Goal: Task Accomplishment & Management: Manage account settings

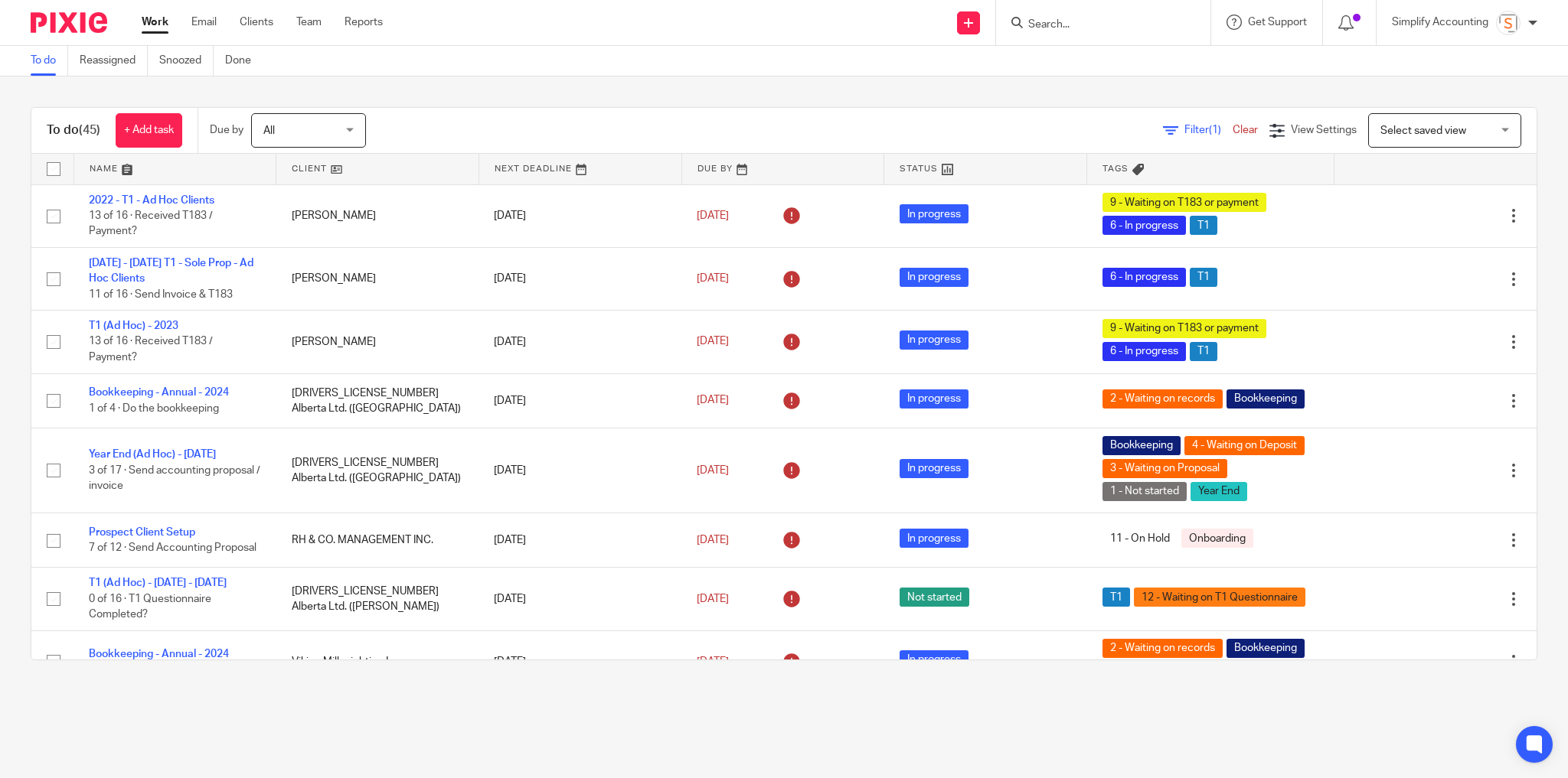
click at [1072, 18] on form at bounding box center [1107, 23] width 163 height 19
click at [1072, 22] on input "Search" at bounding box center [1095, 25] width 138 height 13
type input "dyre wolf"
click at [1085, 63] on link at bounding box center [1171, 72] width 296 height 48
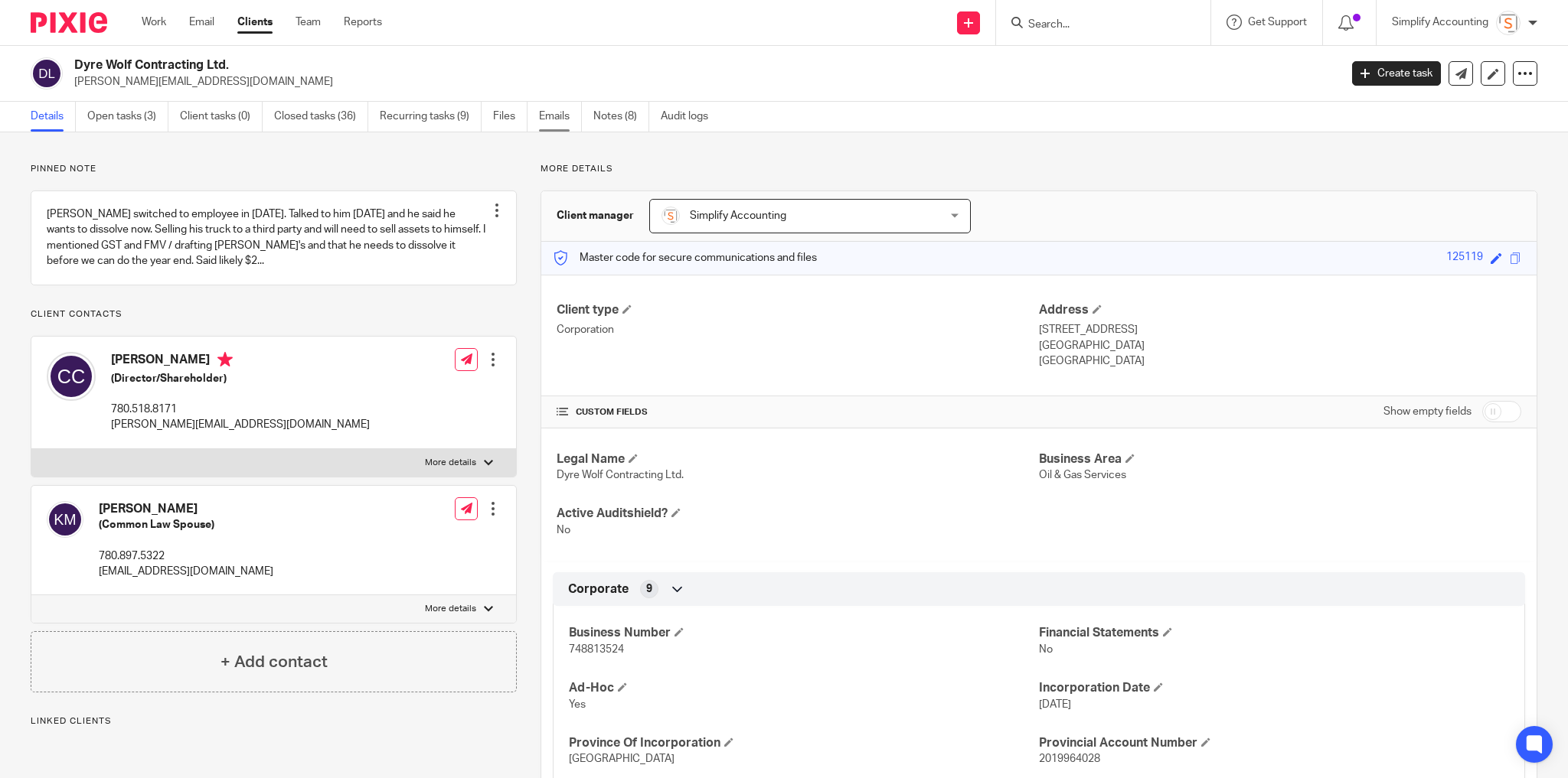
click at [545, 122] on link "Emails" at bounding box center [559, 116] width 43 height 29
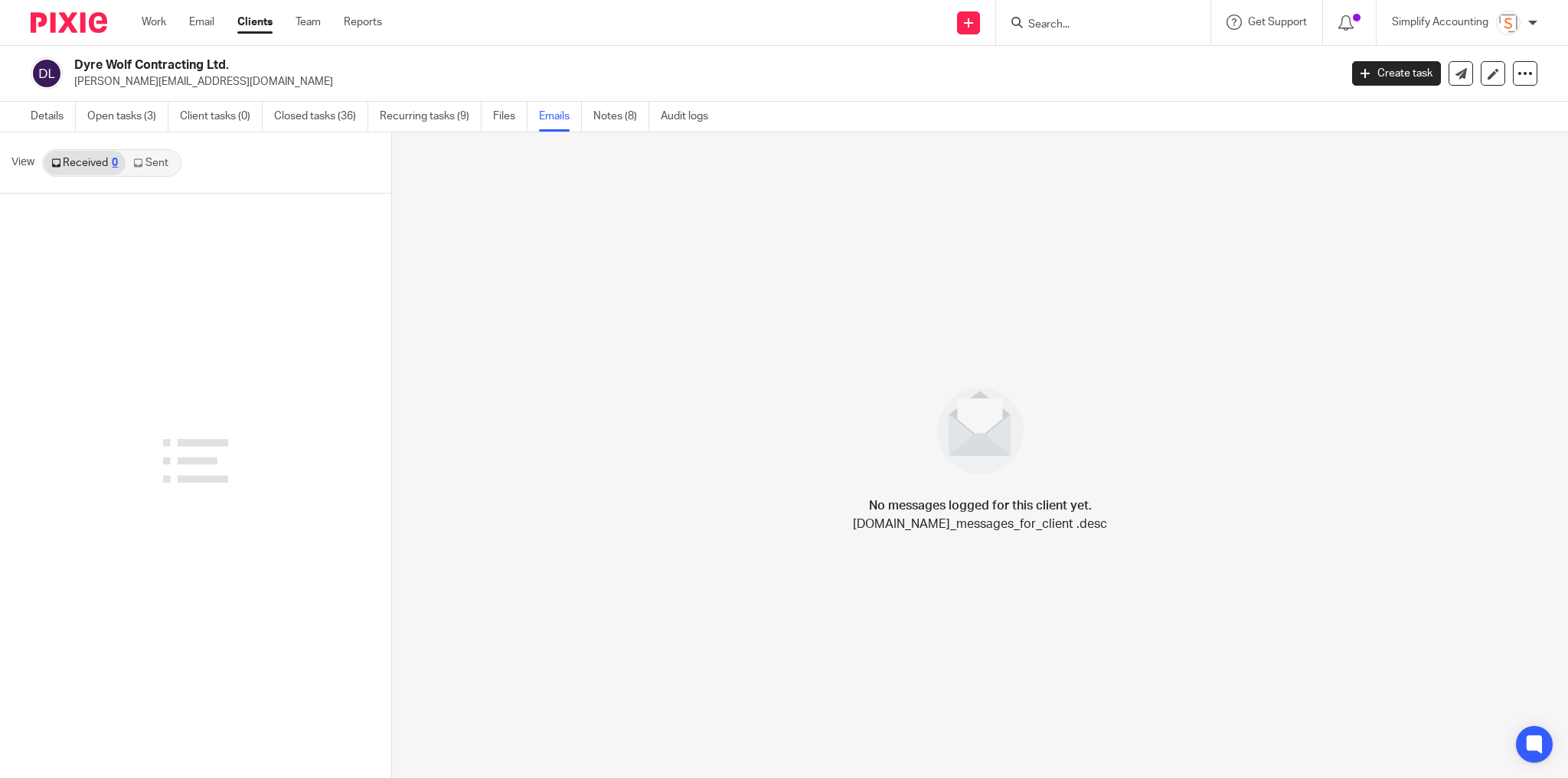
click at [159, 163] on link "Sent" at bounding box center [152, 164] width 53 height 25
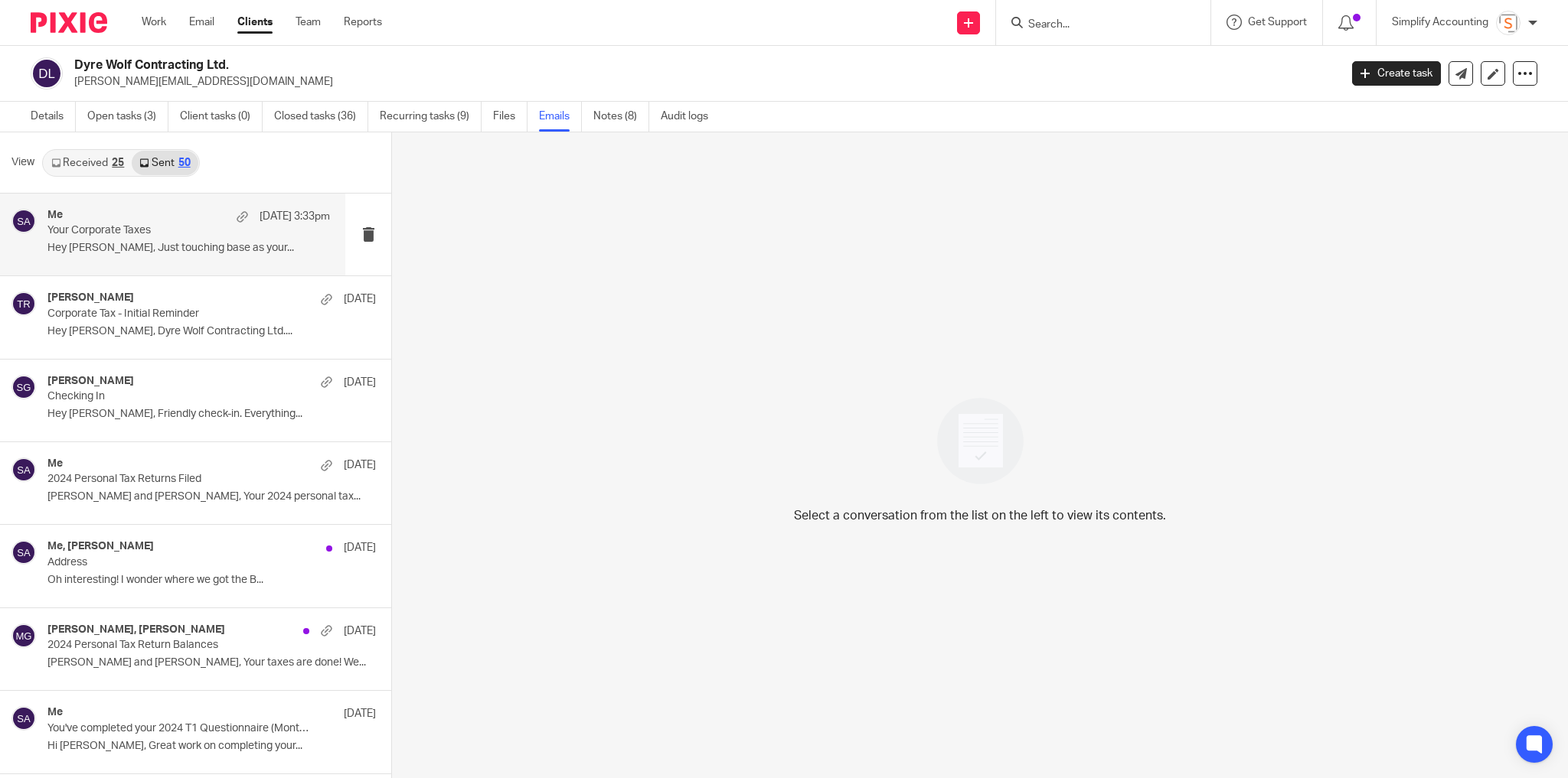
click at [206, 256] on div "Me Aug 14 3:33pm Your Corporate Taxes Hey Chris, Just touching base as your..." at bounding box center [188, 235] width 283 height 51
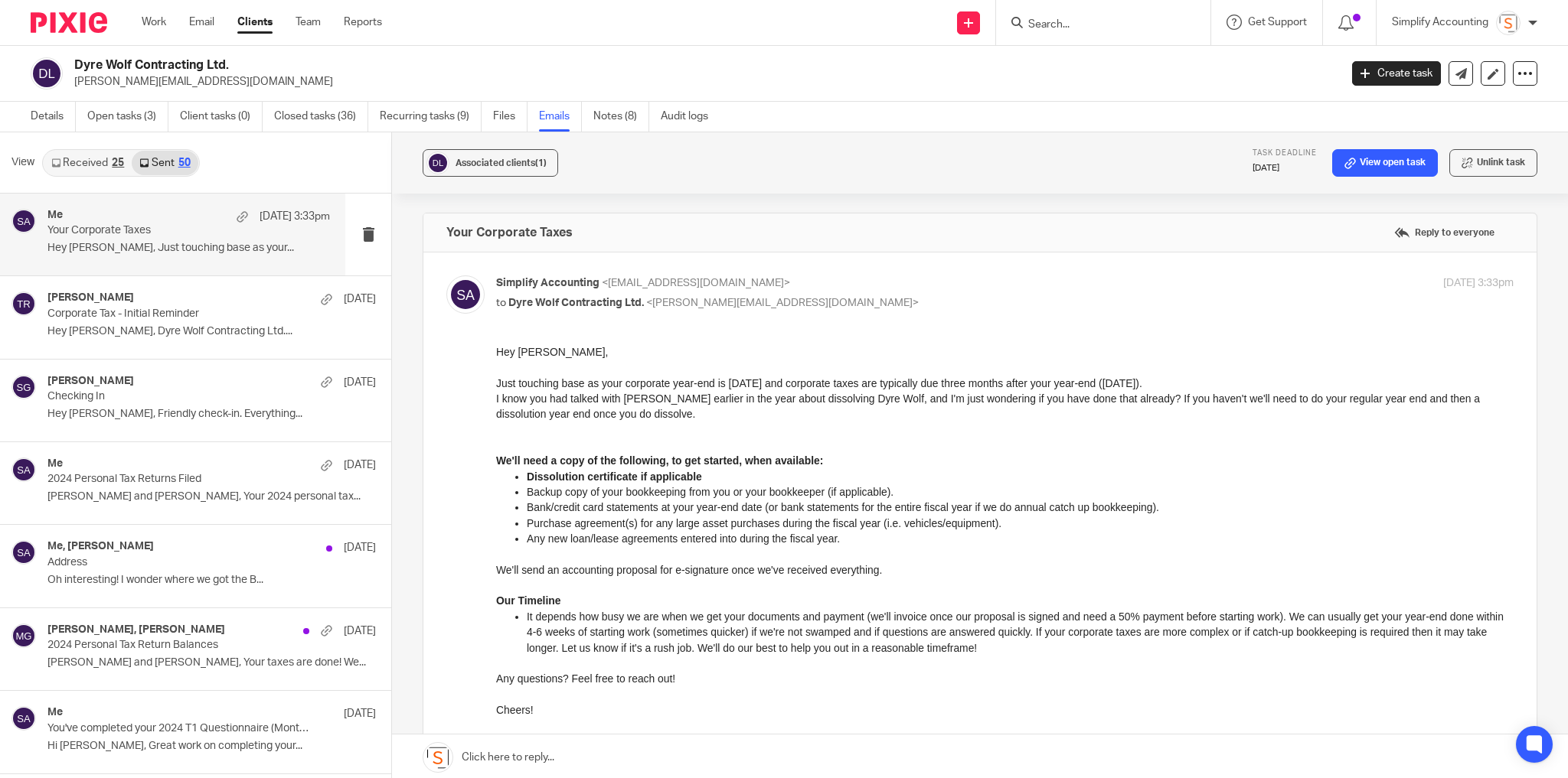
click at [107, 160] on link "Received 25" at bounding box center [88, 164] width 88 height 25
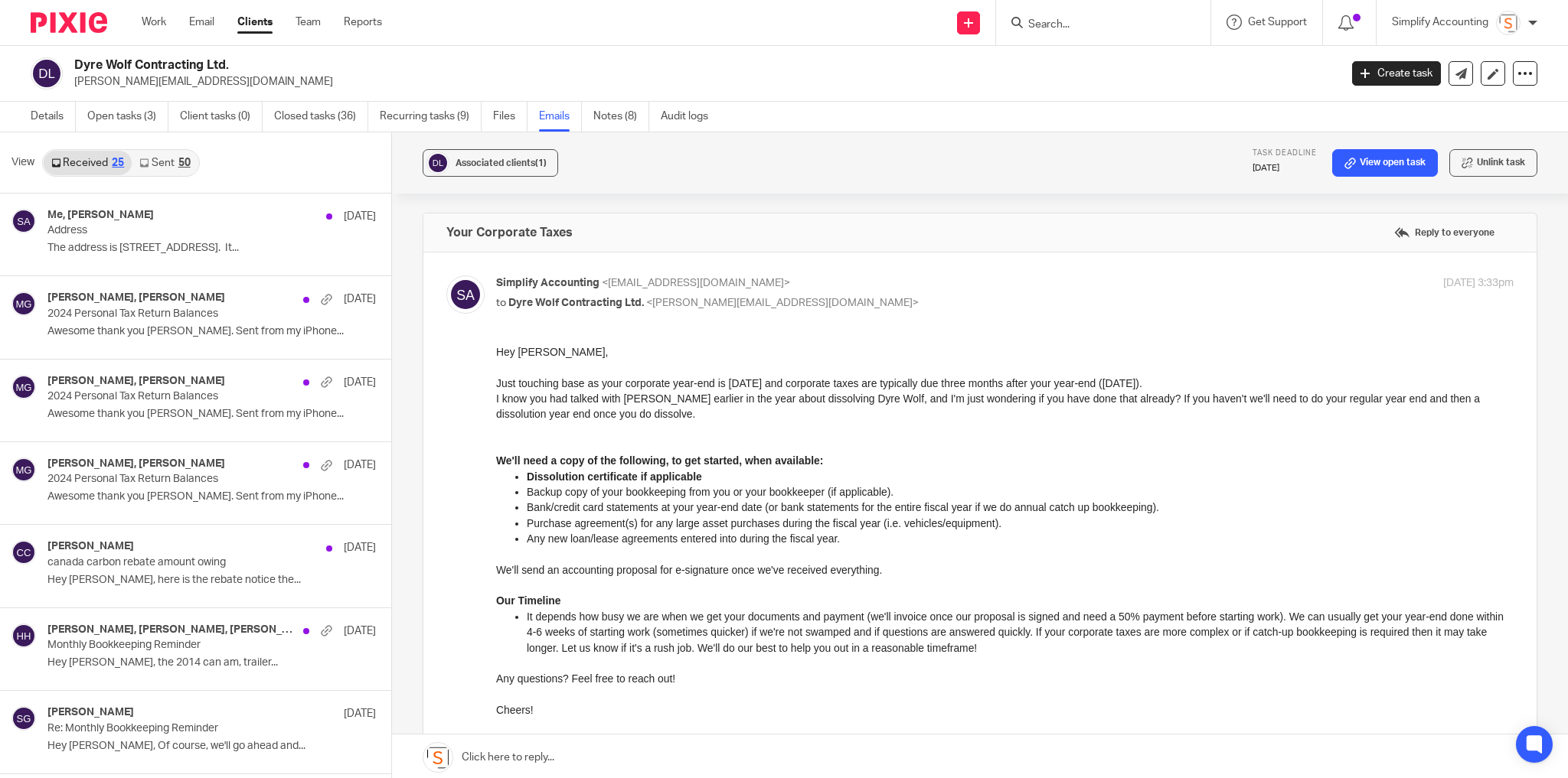
scroll to position [2, 0]
click at [186, 160] on div "50" at bounding box center [184, 161] width 12 height 10
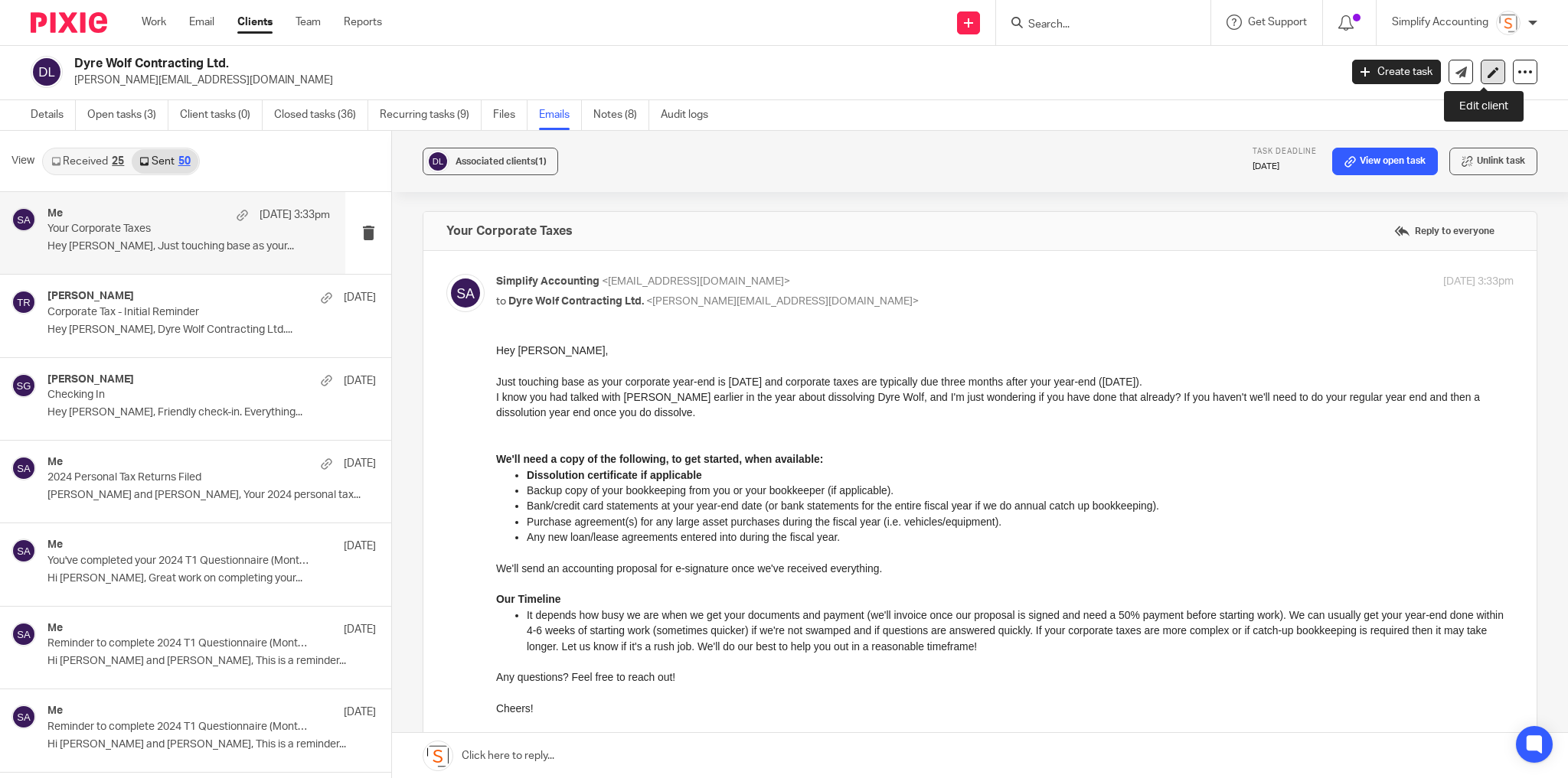
click at [1480, 73] on link at bounding box center [1493, 72] width 25 height 25
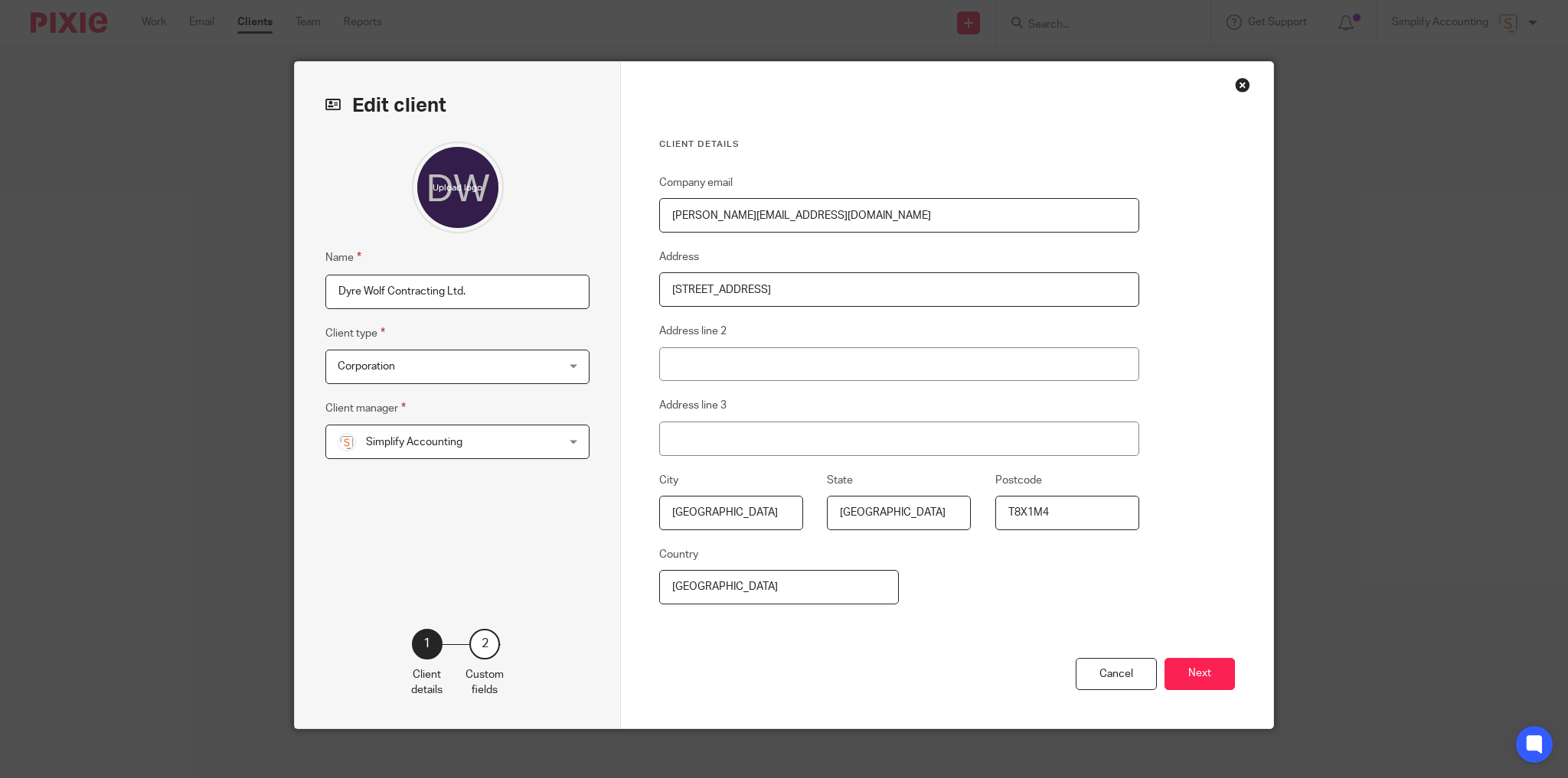
click at [844, 295] on input "[STREET_ADDRESS]" at bounding box center [899, 289] width 480 height 34
paste input "[EMAIL_ADDRESS][DOMAIN_NAME]"
type input "11316 90 Street chrisrclark1990@hotmail.com"
drag, startPoint x: 806, startPoint y: 215, endPoint x: 665, endPoint y: 213, distance: 141.0
click at [665, 213] on input "[PERSON_NAME][EMAIL_ADDRESS][DOMAIN_NAME]" at bounding box center [899, 215] width 480 height 34
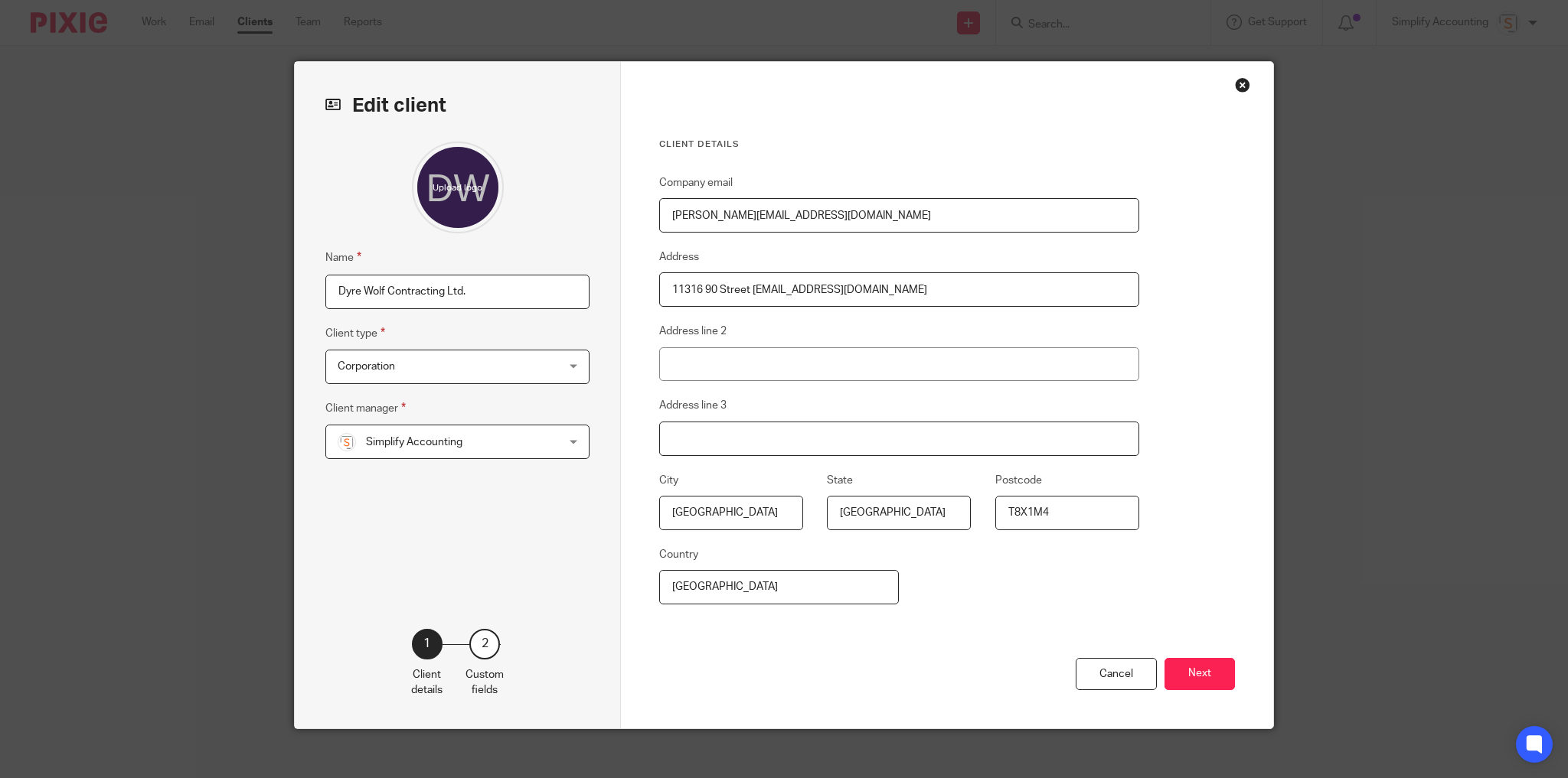
click at [739, 440] on input "Address line 3" at bounding box center [899, 438] width 480 height 34
paste input "[PERSON_NAME][EMAIL_ADDRESS][DOMAIN_NAME]"
type input "[PERSON_NAME][EMAIL_ADDRESS][DOMAIN_NAME]"
drag, startPoint x: 914, startPoint y: 284, endPoint x: 750, endPoint y: 288, distance: 164.0
click at [750, 288] on input "11316 90 Street chrisrclark1990@hotmail.com" at bounding box center [899, 289] width 480 height 34
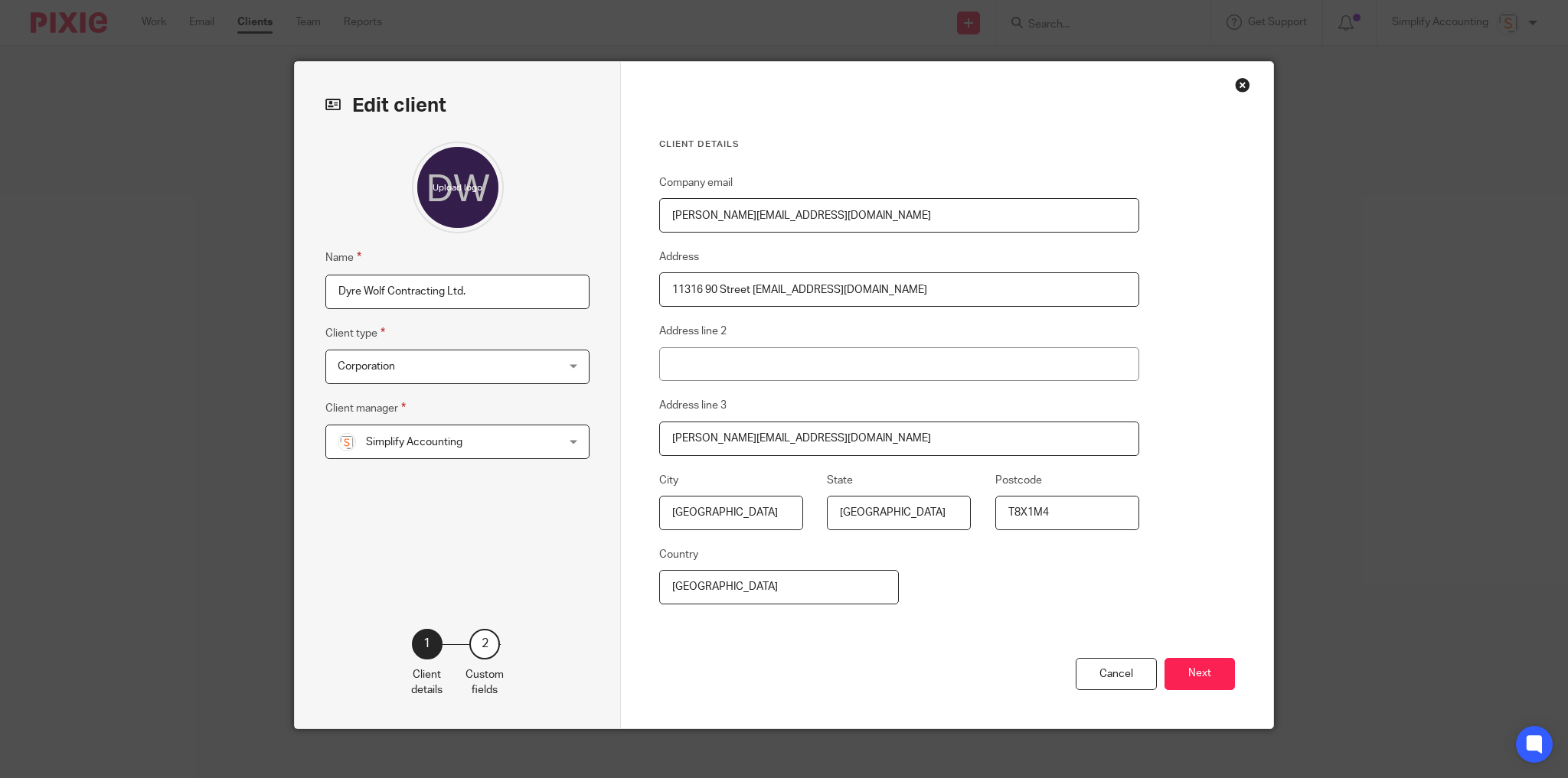
drag, startPoint x: 860, startPoint y: 210, endPoint x: 623, endPoint y: 212, distance: 237.0
click at [623, 212] on div "Client details Company email chris@dyrewolfcontractingltd.com Address 11316 90 …" at bounding box center [948, 395] width 653 height 667
paste input "rclark1990@hotmail"
type input "[EMAIL_ADDRESS][DOMAIN_NAME]"
drag, startPoint x: 885, startPoint y: 290, endPoint x: 751, endPoint y: 288, distance: 134.0
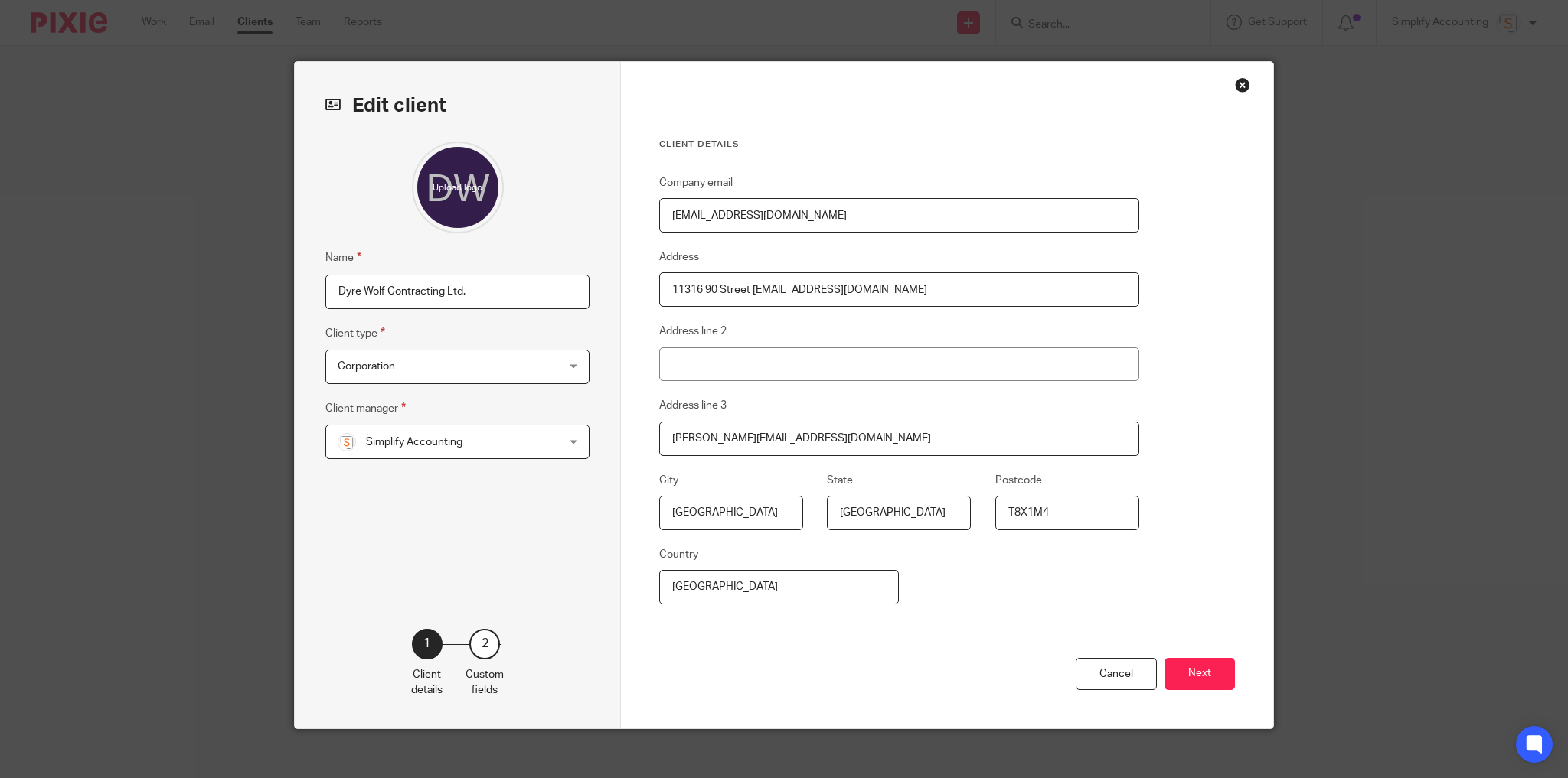
click at [751, 288] on input "11316 90 Street chrisrclark1990@hotmail.com" at bounding box center [899, 289] width 480 height 34
type input "[STREET_ADDRESS]"
drag, startPoint x: 834, startPoint y: 441, endPoint x: 645, endPoint y: 459, distance: 189.9
click at [645, 459] on div "Client details Company email chrisrclark1990@hotmail.com Address 11316 90 Stree…" at bounding box center [948, 395] width 653 height 667
click at [1173, 687] on button "Next" at bounding box center [1200, 674] width 70 height 33
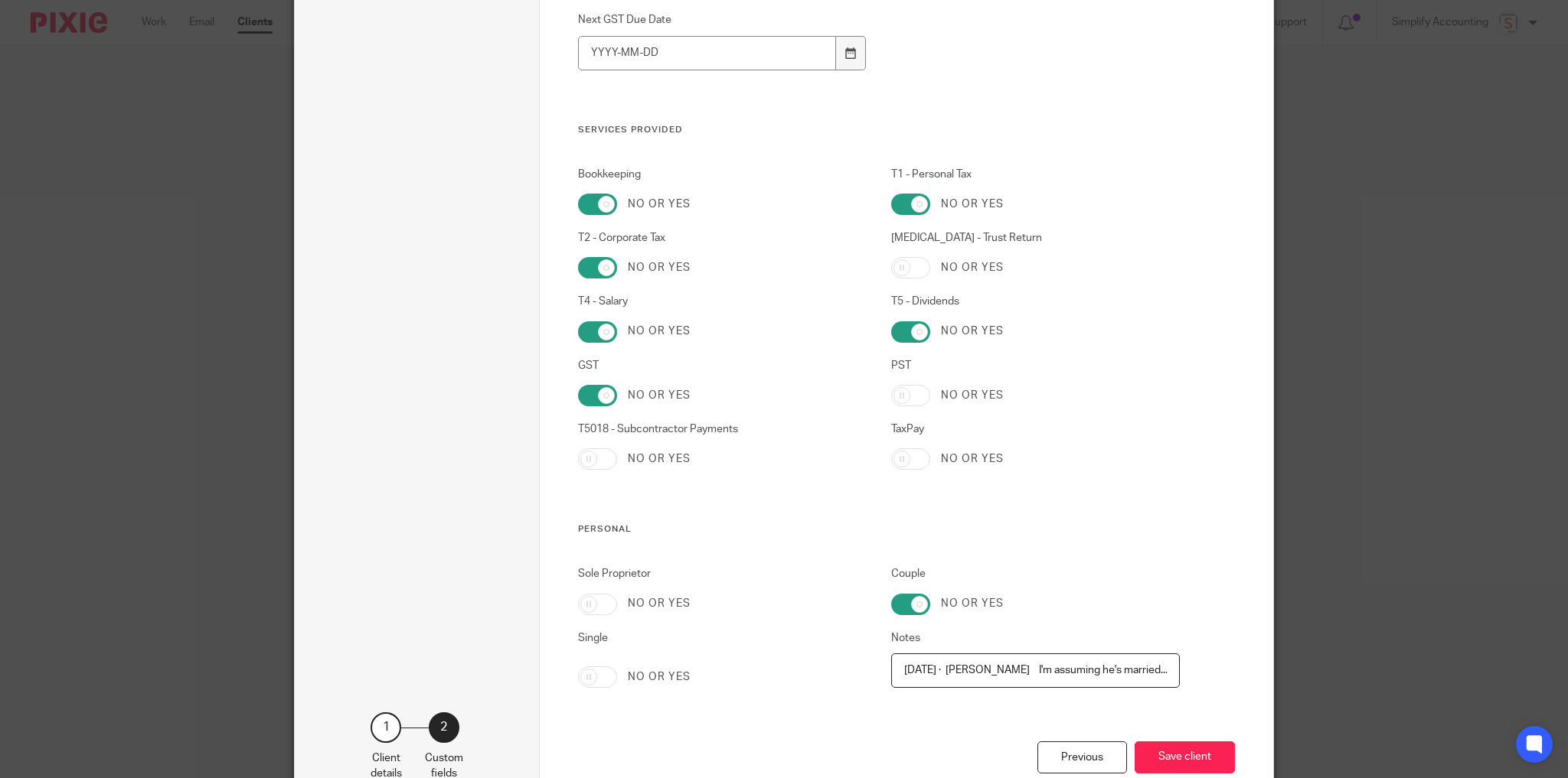
scroll to position [1714, 0]
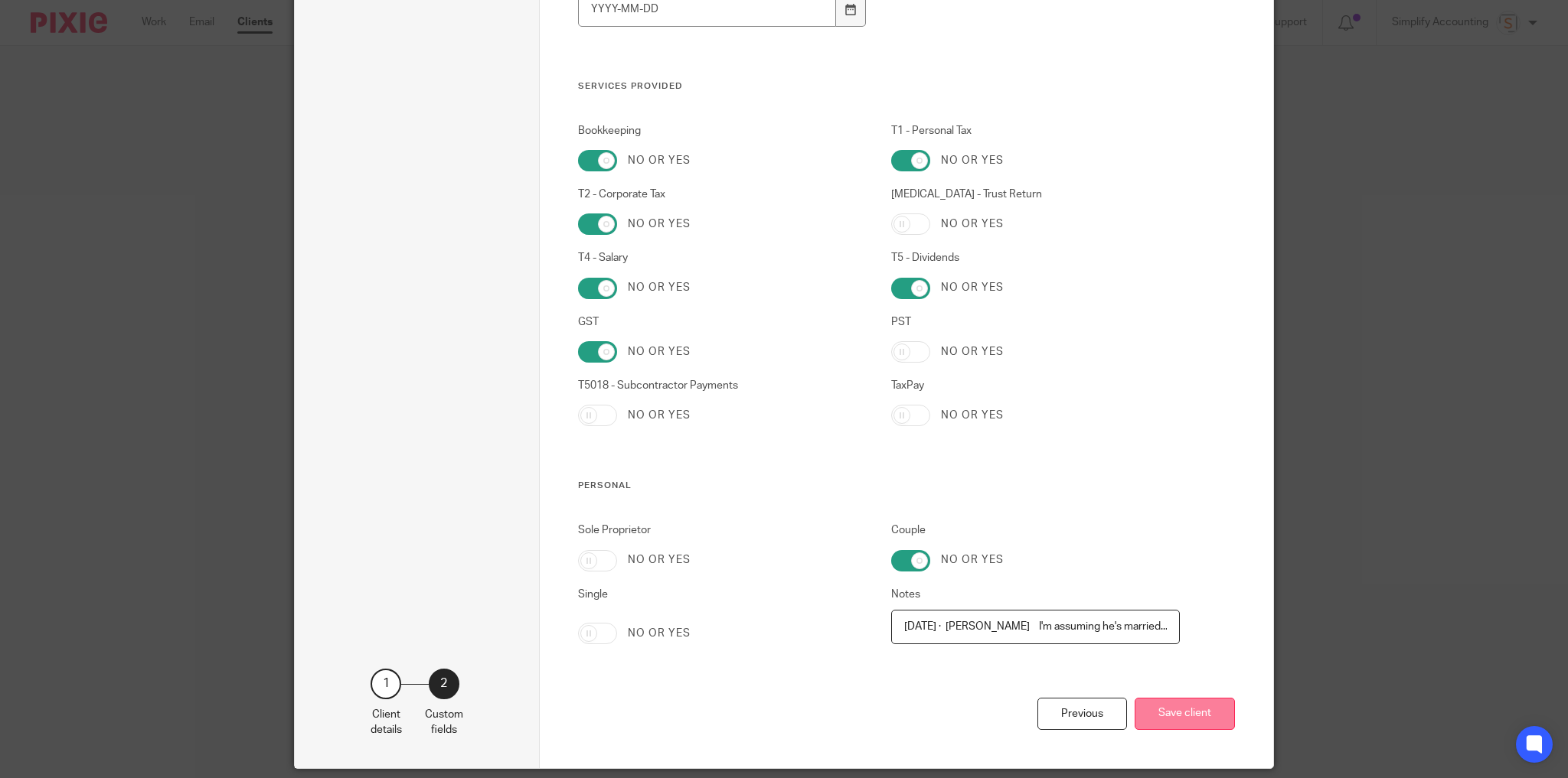
click at [1179, 715] on button "Save client" at bounding box center [1185, 714] width 100 height 33
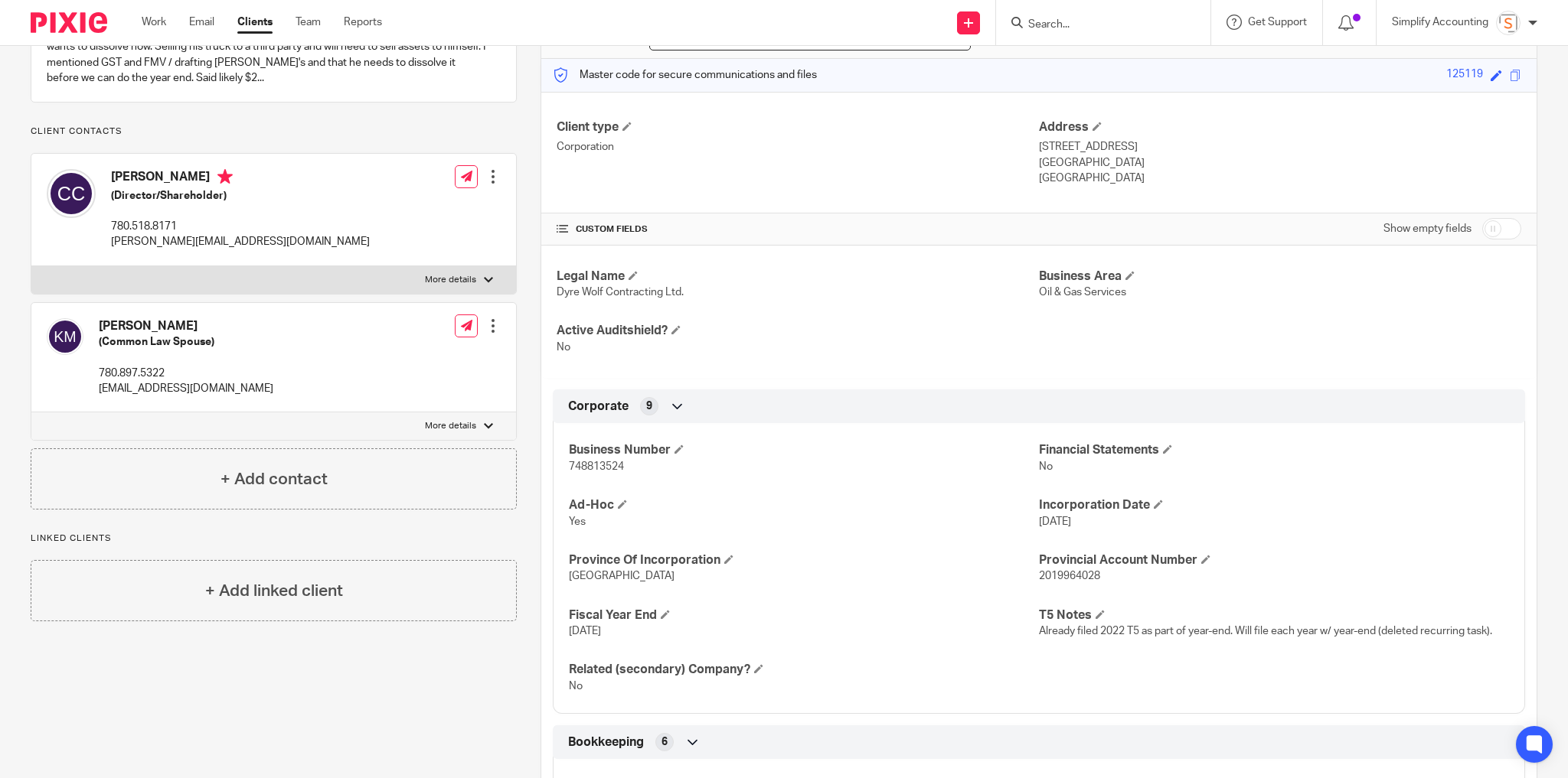
scroll to position [184, 0]
click at [461, 285] on p "More details" at bounding box center [451, 279] width 51 height 12
click at [31, 265] on input "More details" at bounding box center [30, 264] width 1 height 1
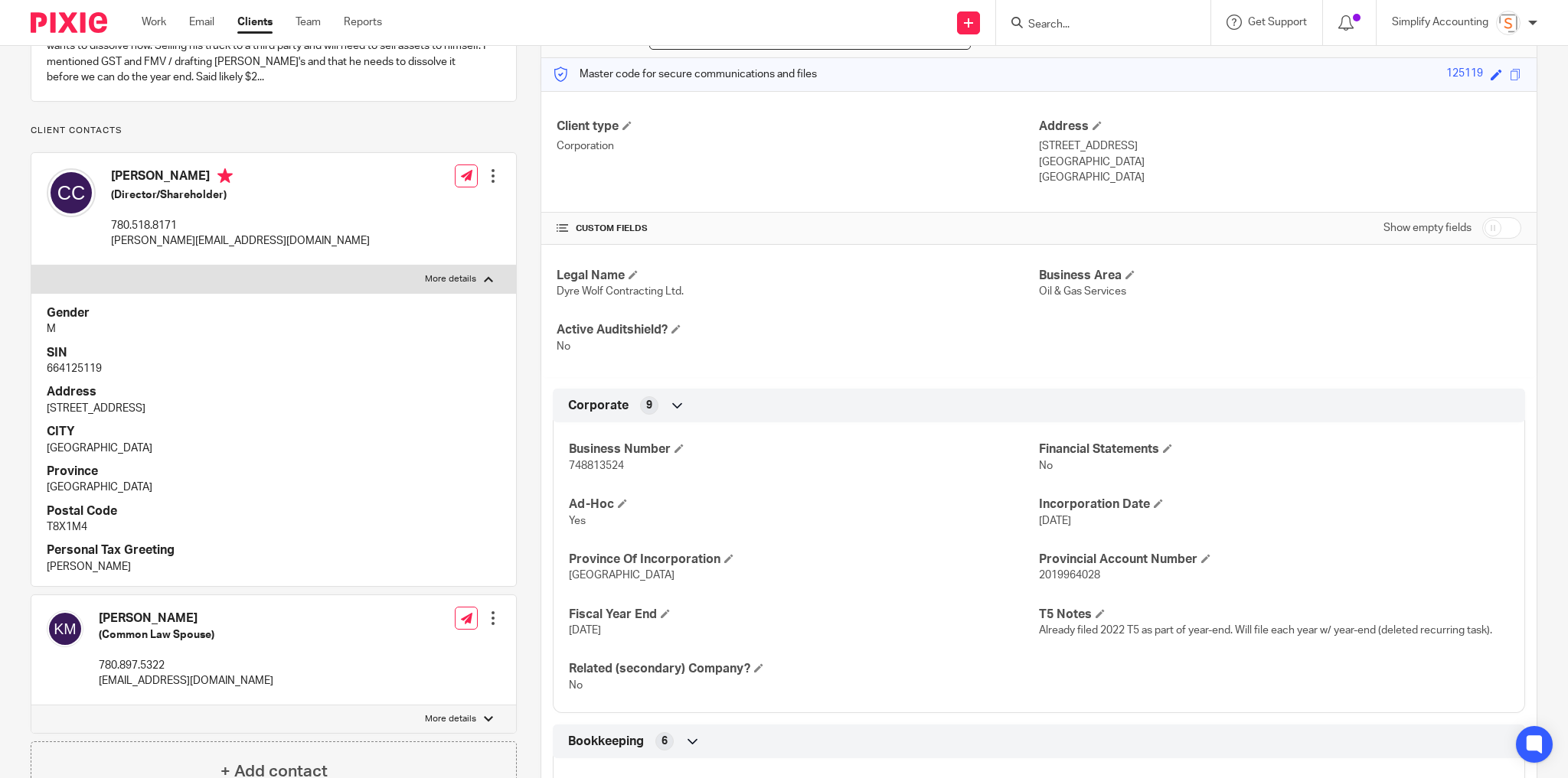
click at [445, 285] on p "More details" at bounding box center [451, 279] width 51 height 12
click at [31, 265] on input "More details" at bounding box center [30, 264] width 1 height 1
checkbox input "false"
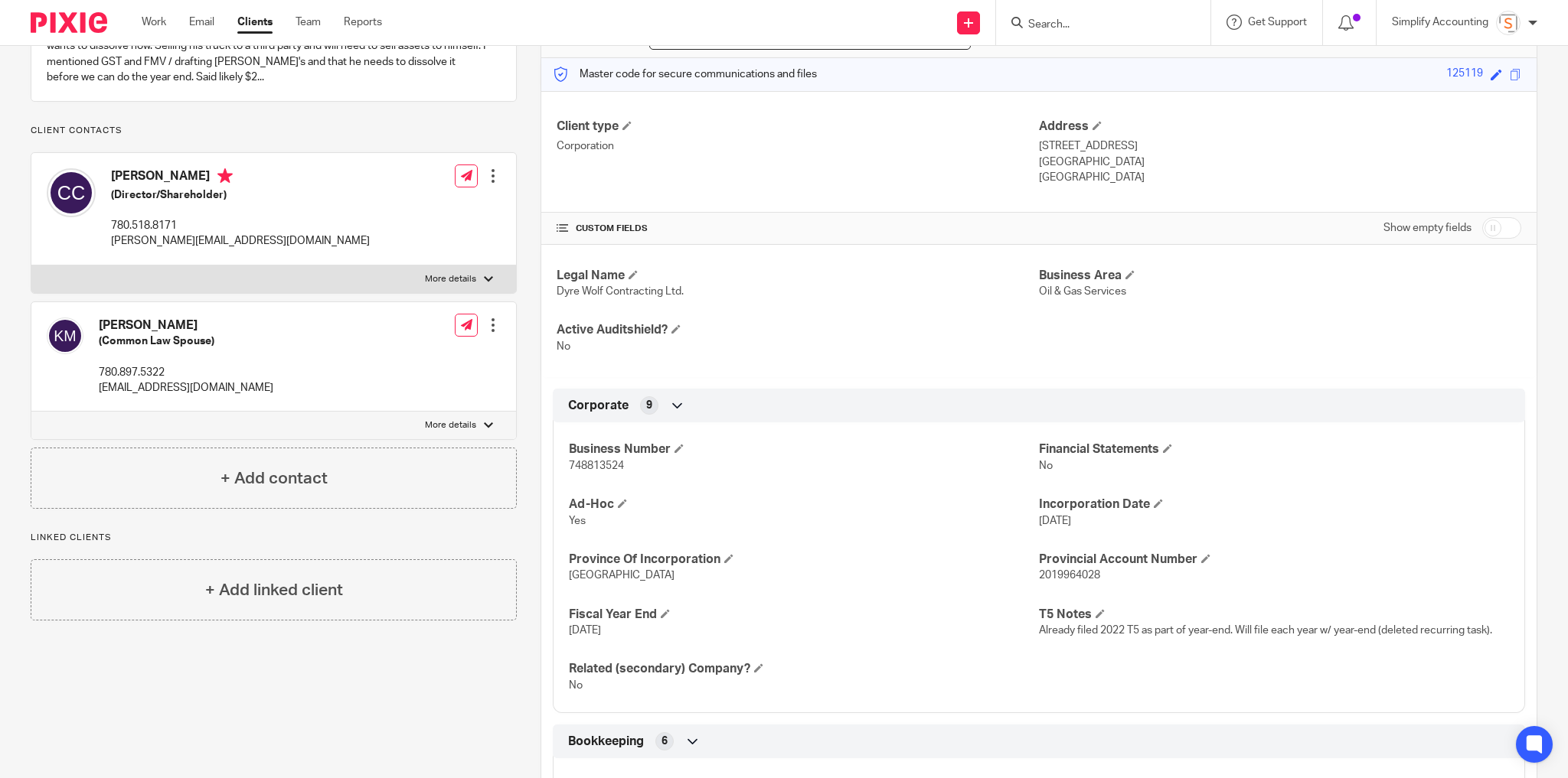
drag, startPoint x: 494, startPoint y: 184, endPoint x: 491, endPoint y: 194, distance: 10.4
click at [494, 184] on div at bounding box center [493, 176] width 15 height 15
click at [398, 208] on ul "Edit contact Create client from contact Export data Delete contact" at bounding box center [422, 257] width 162 height 103
click at [398, 222] on link "Edit contact" at bounding box center [422, 224] width 147 height 22
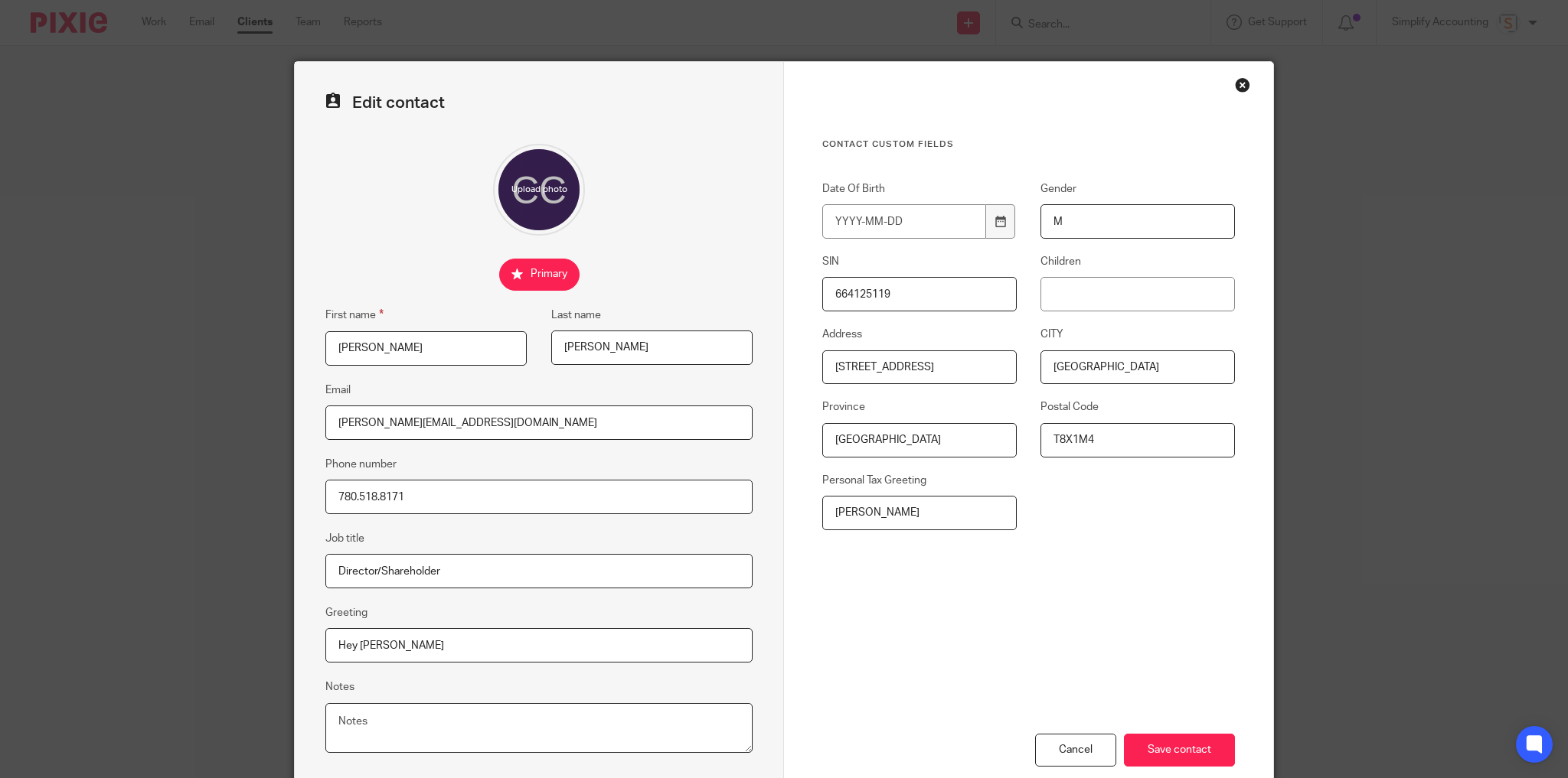
click at [441, 727] on textarea "Notes" at bounding box center [539, 728] width 427 height 50
paste textarea "[PERSON_NAME][EMAIL_ADDRESS][DOMAIN_NAME]"
type textarea "[PERSON_NAME][EMAIL_ADDRESS][DOMAIN_NAME]"
drag, startPoint x: 432, startPoint y: 434, endPoint x: 300, endPoint y: 445, distance: 132.5
click at [300, 445] on div "Edit contact First name [PERSON_NAME] Last name [PERSON_NAME] Email [PERSON_NAM…" at bounding box center [539, 433] width 489 height 743
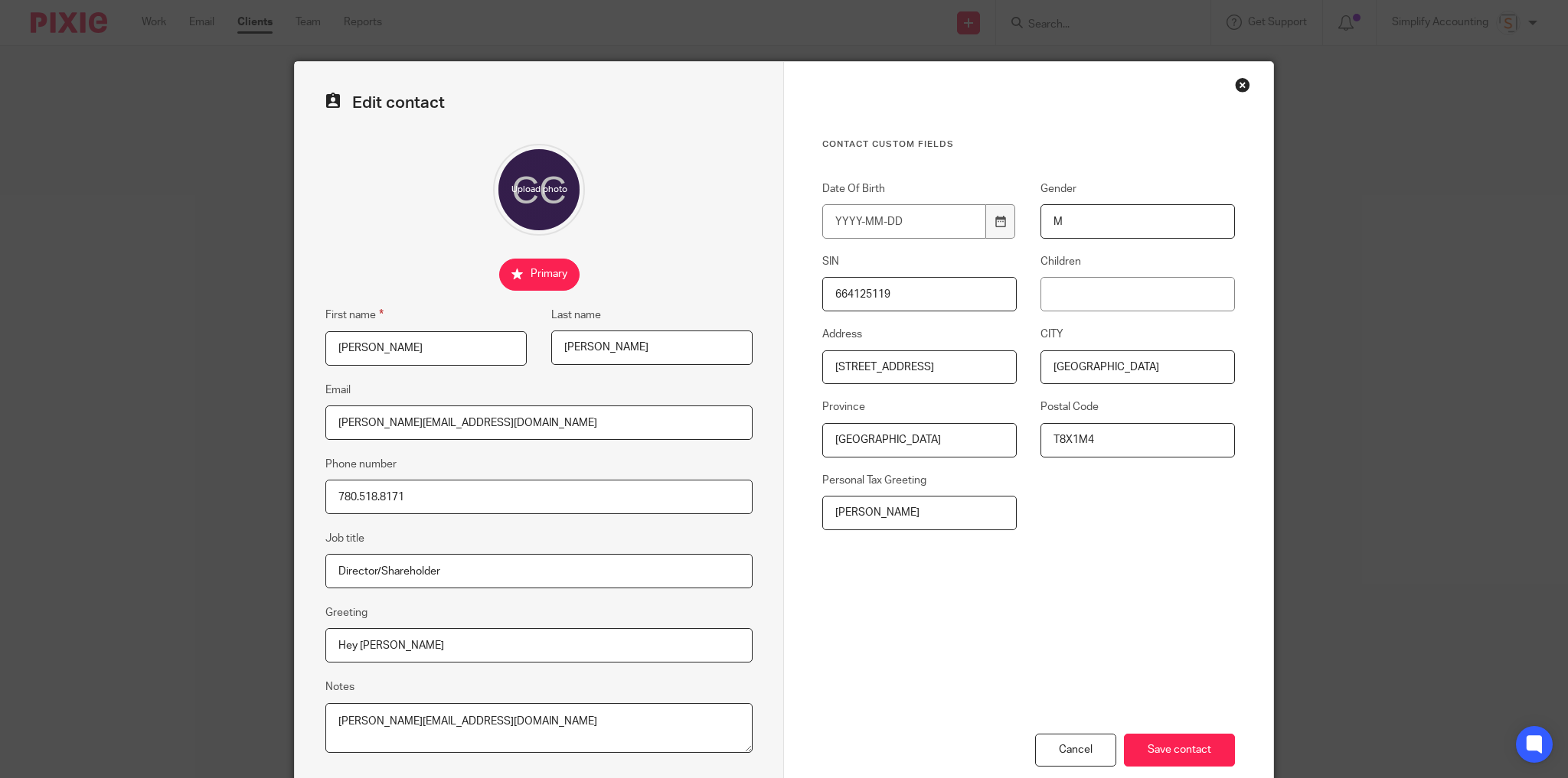
paste input "[EMAIL_ADDRESS]"
type input "[EMAIL_ADDRESS][DOMAIN_NAME]"
click at [1146, 738] on input "Save contact" at bounding box center [1179, 750] width 111 height 33
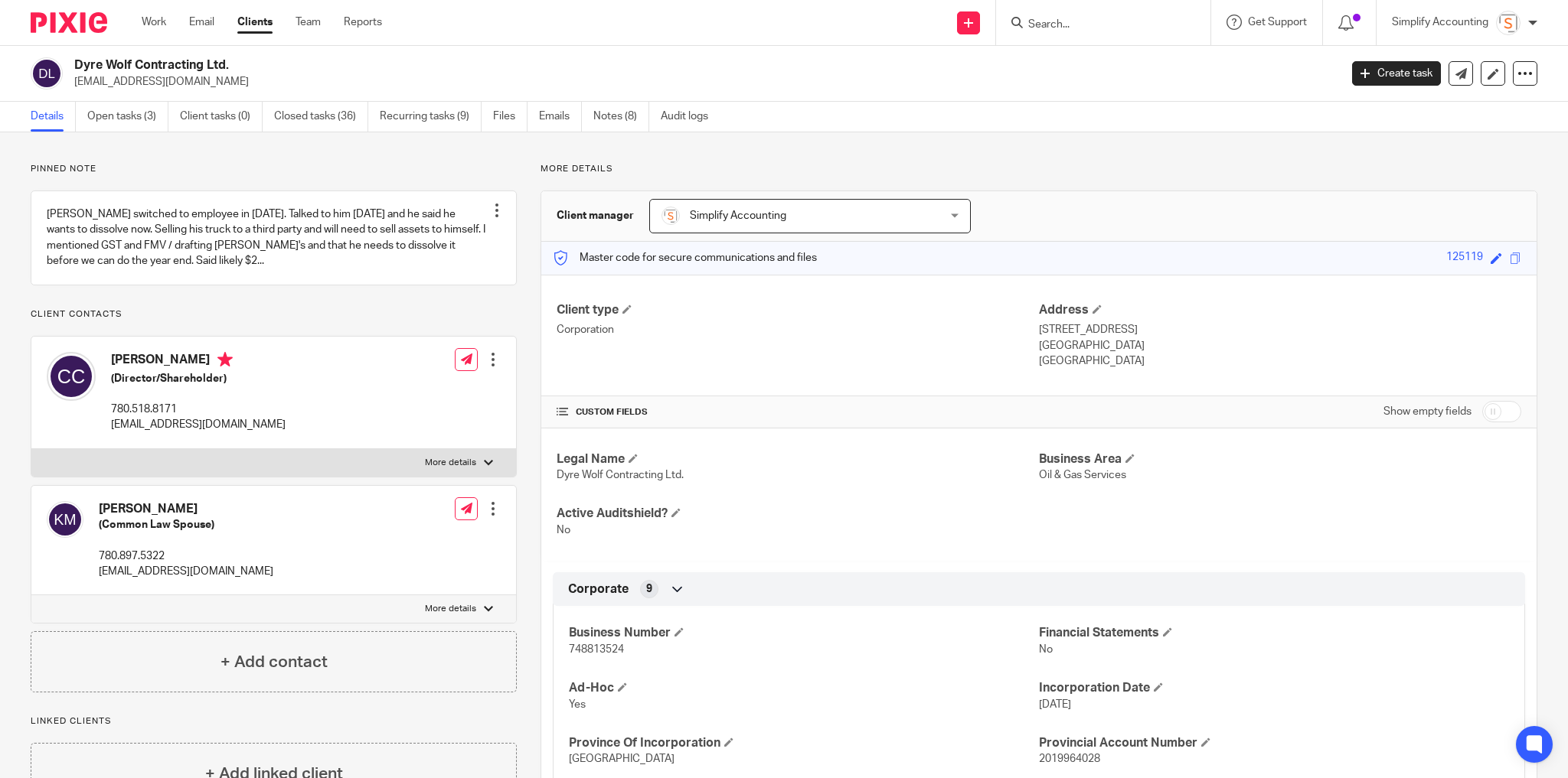
click at [150, 433] on p "chrisrclark1990@hotmail.com" at bounding box center [198, 425] width 174 height 15
copy div "chrisrclark1990@hotmail.com"
click at [126, 110] on link "Open tasks (3)" at bounding box center [127, 116] width 81 height 29
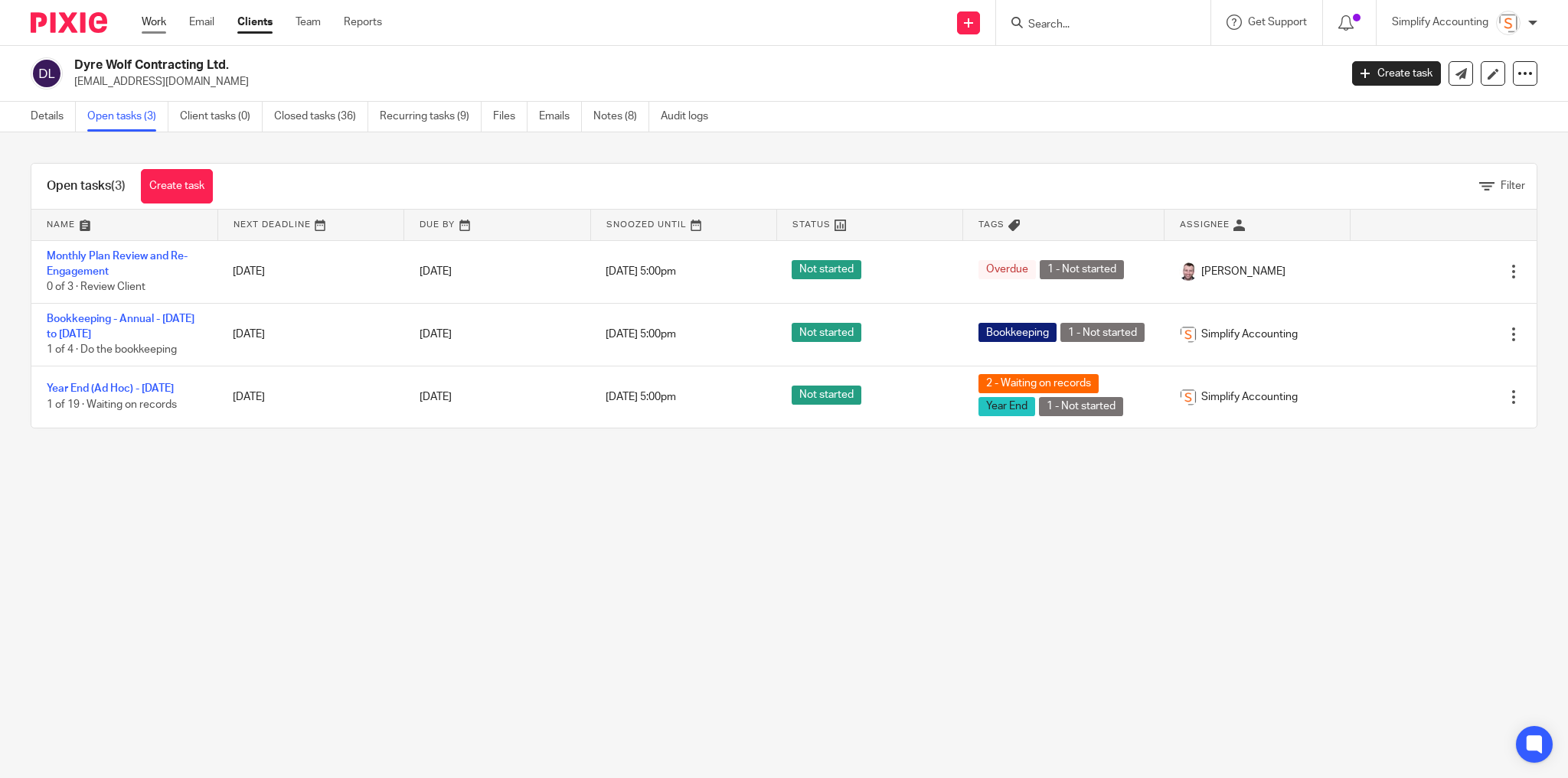
click at [157, 26] on link "Work" at bounding box center [154, 22] width 25 height 15
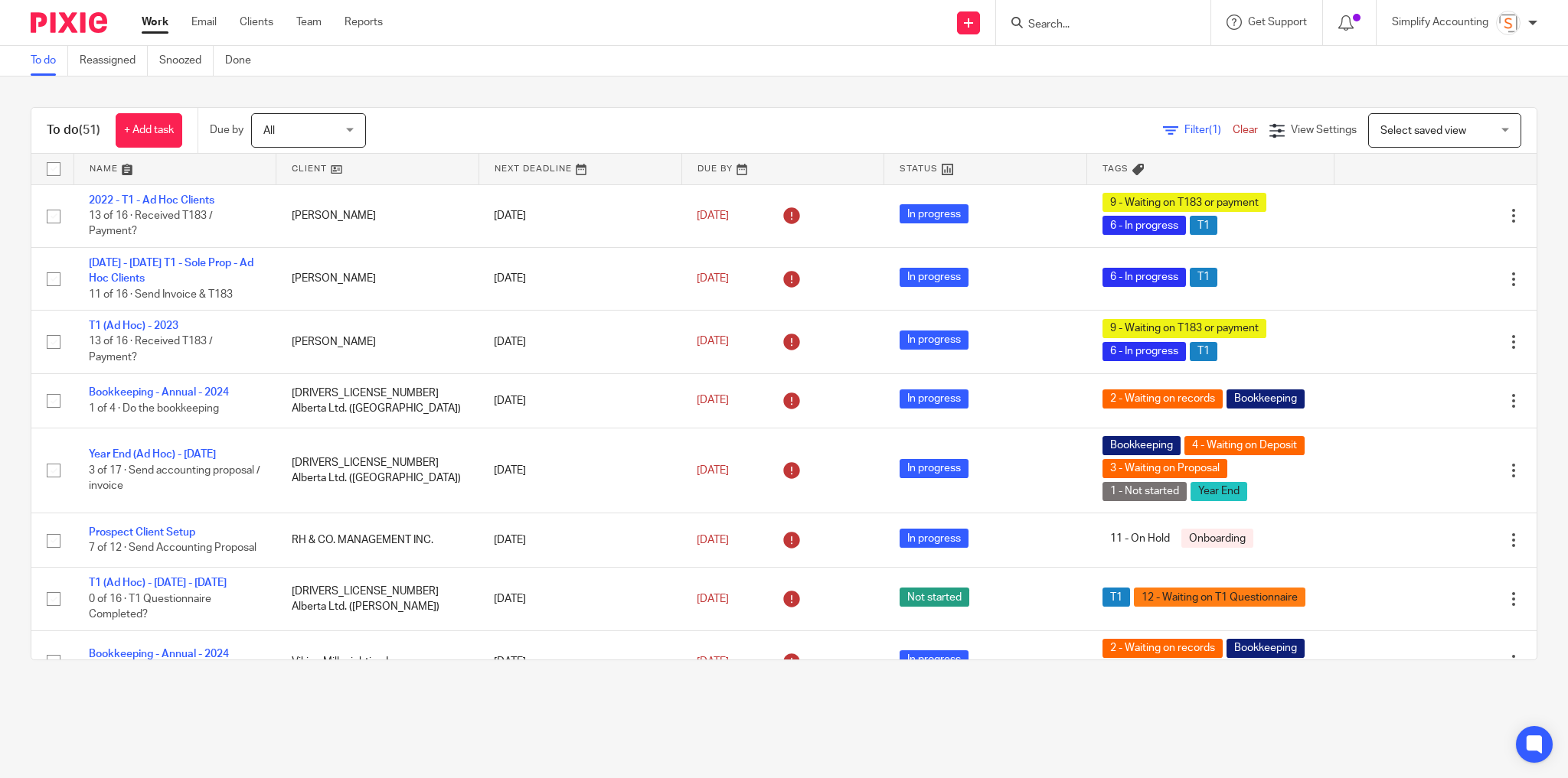
click at [1085, 19] on input "Search" at bounding box center [1095, 25] width 138 height 13
type input "bandit"
click at [1127, 72] on link at bounding box center [1177, 72] width 307 height 48
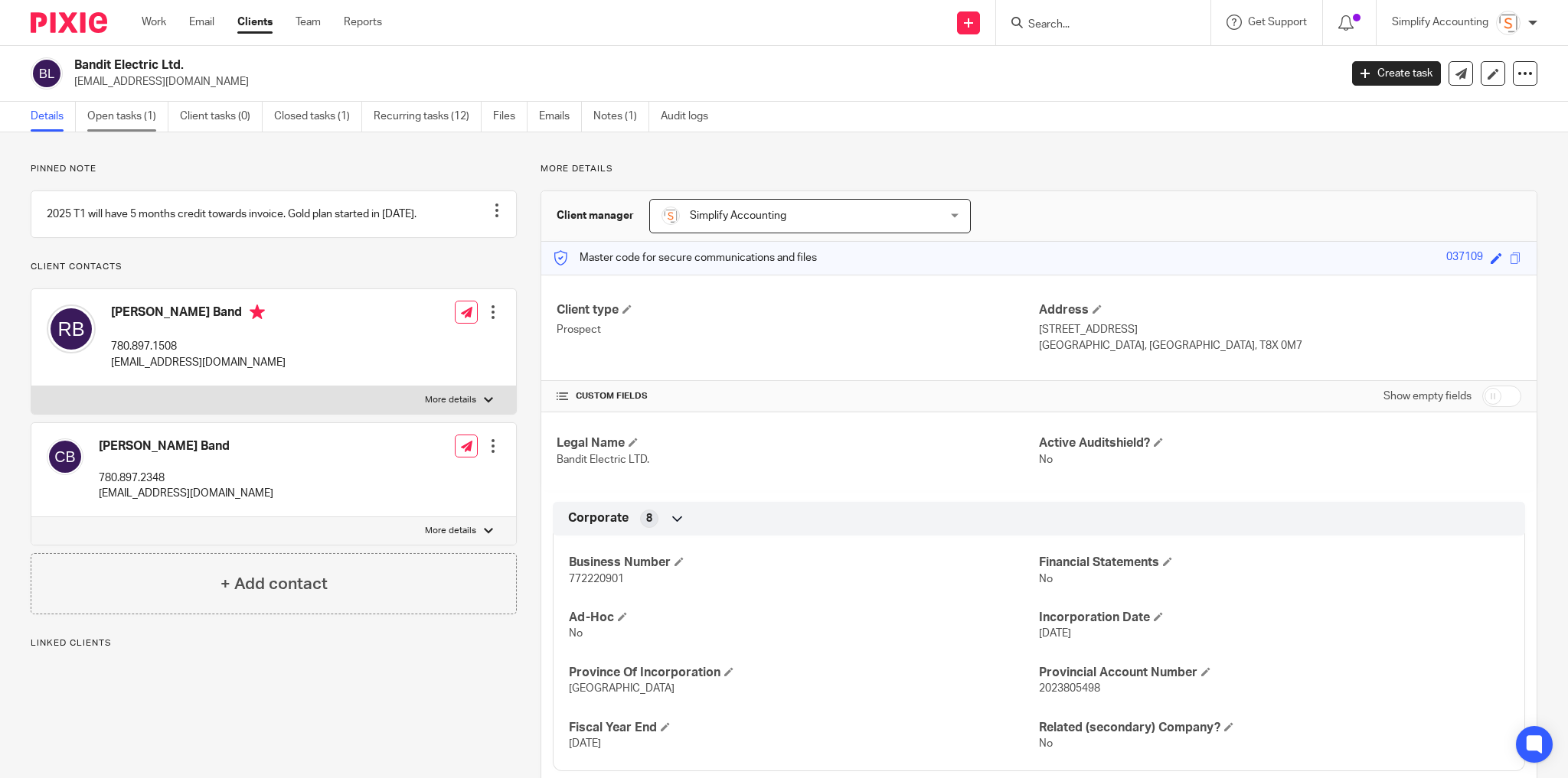
click at [120, 123] on link "Open tasks (1)" at bounding box center [127, 116] width 81 height 29
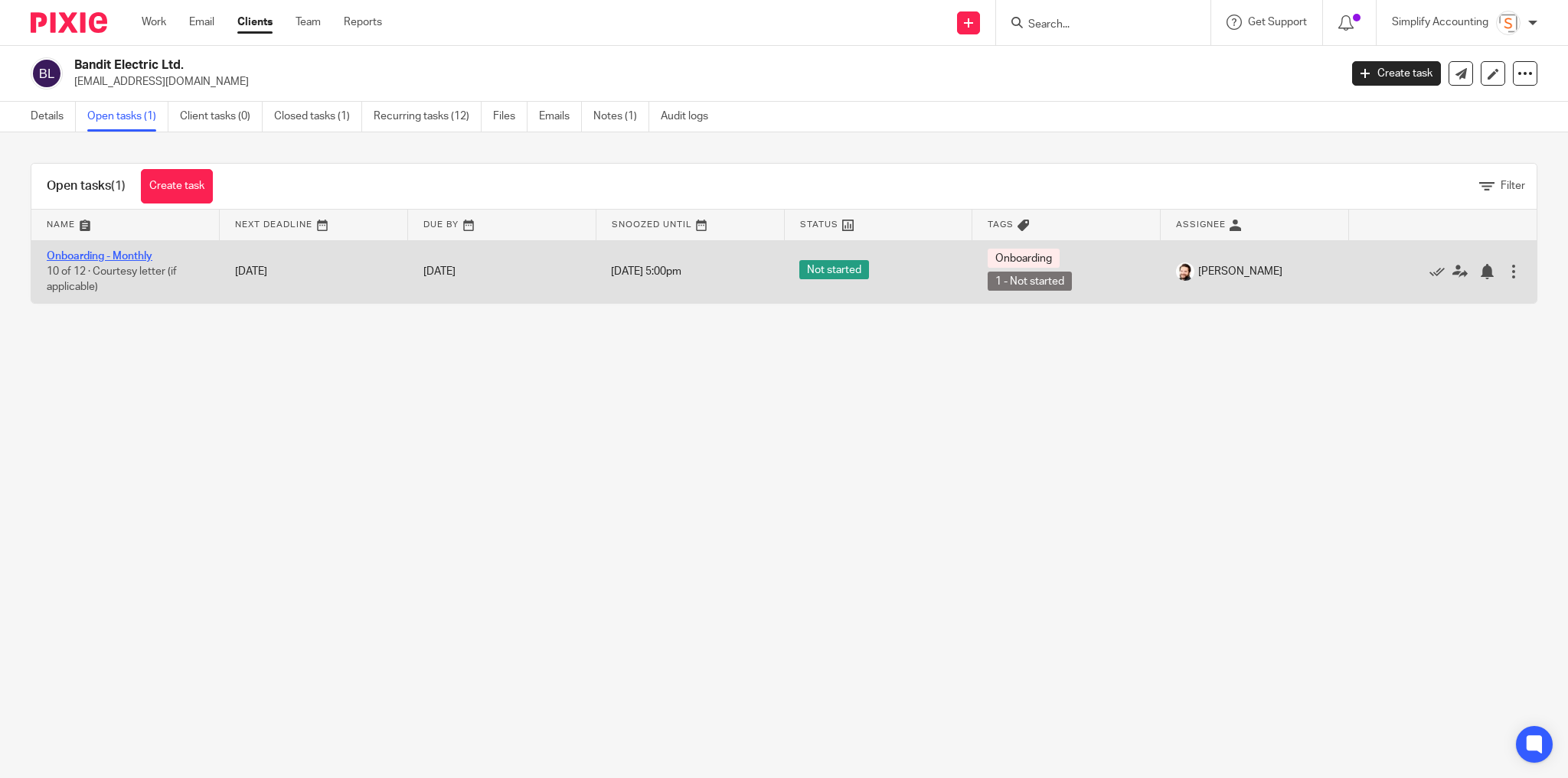
click at [125, 256] on link "Onboarding - Monthly" at bounding box center [99, 256] width 106 height 10
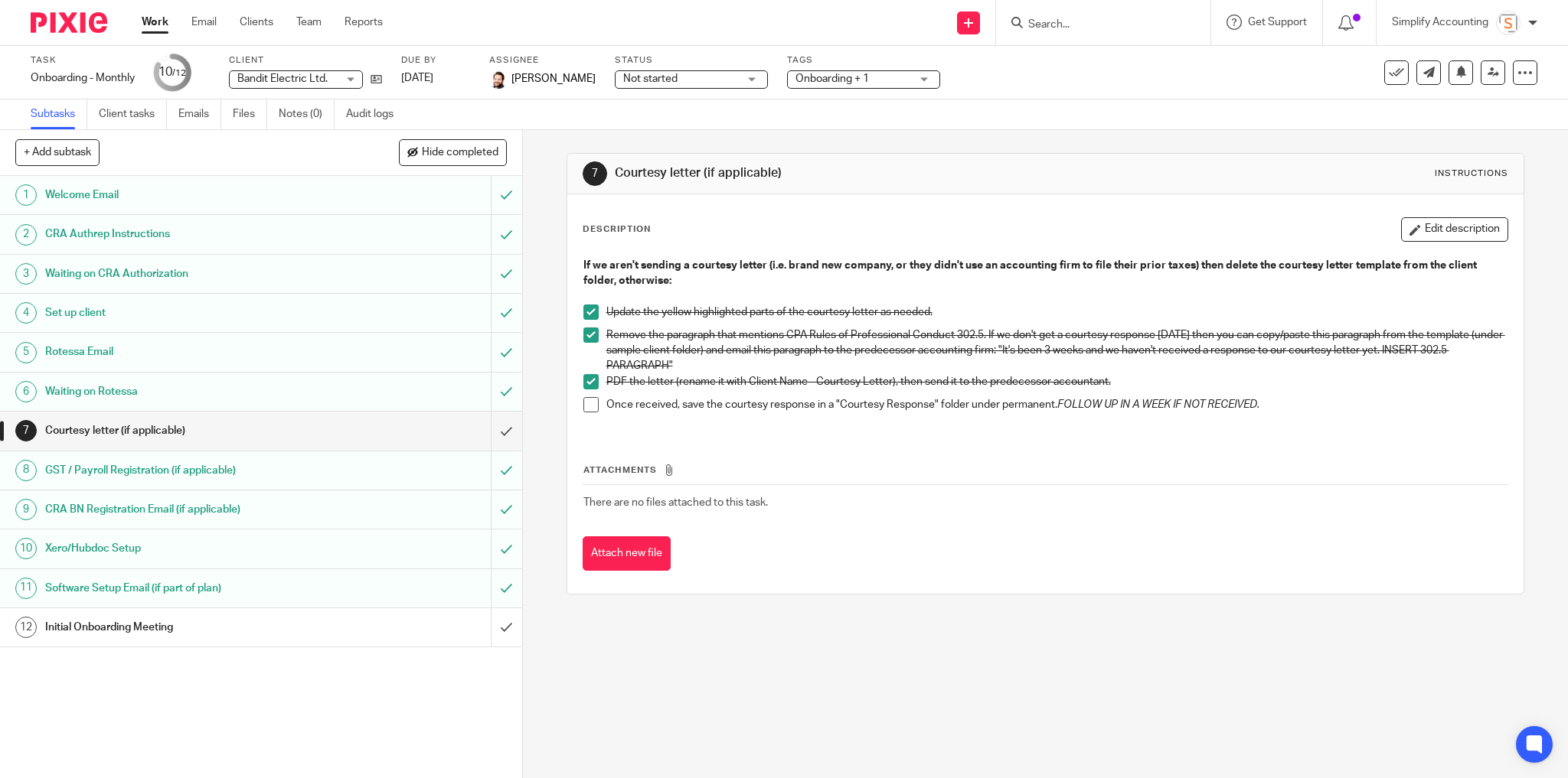
click at [153, 23] on link "Work" at bounding box center [155, 22] width 27 height 15
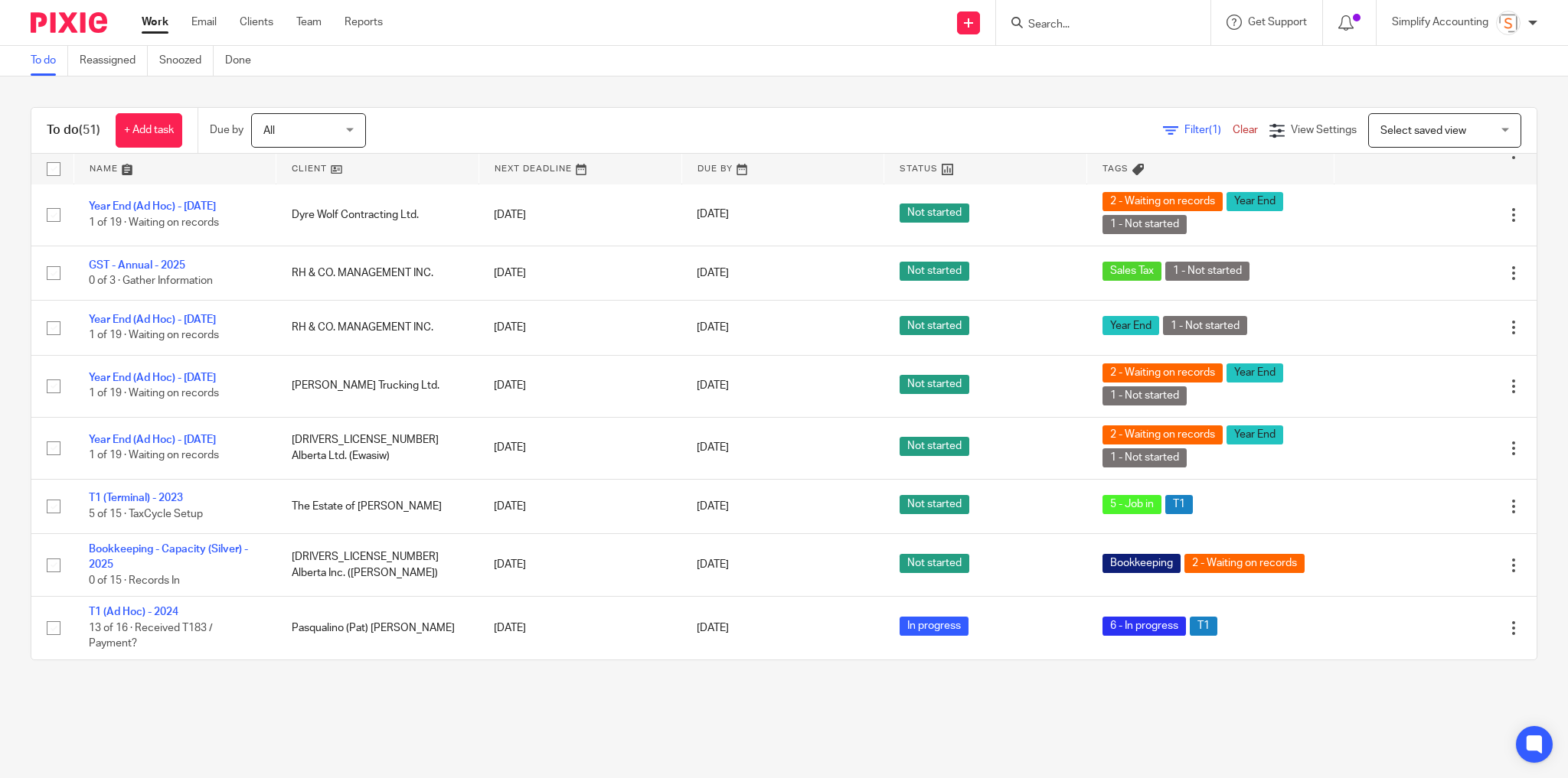
scroll to position [2618, 0]
click at [1298, 127] on span "View Settings" at bounding box center [1323, 129] width 66 height 10
click at [1291, 127] on span "View Settings" at bounding box center [1323, 129] width 66 height 10
click at [1185, 133] on span "Filter (1)" at bounding box center [1208, 129] width 49 height 10
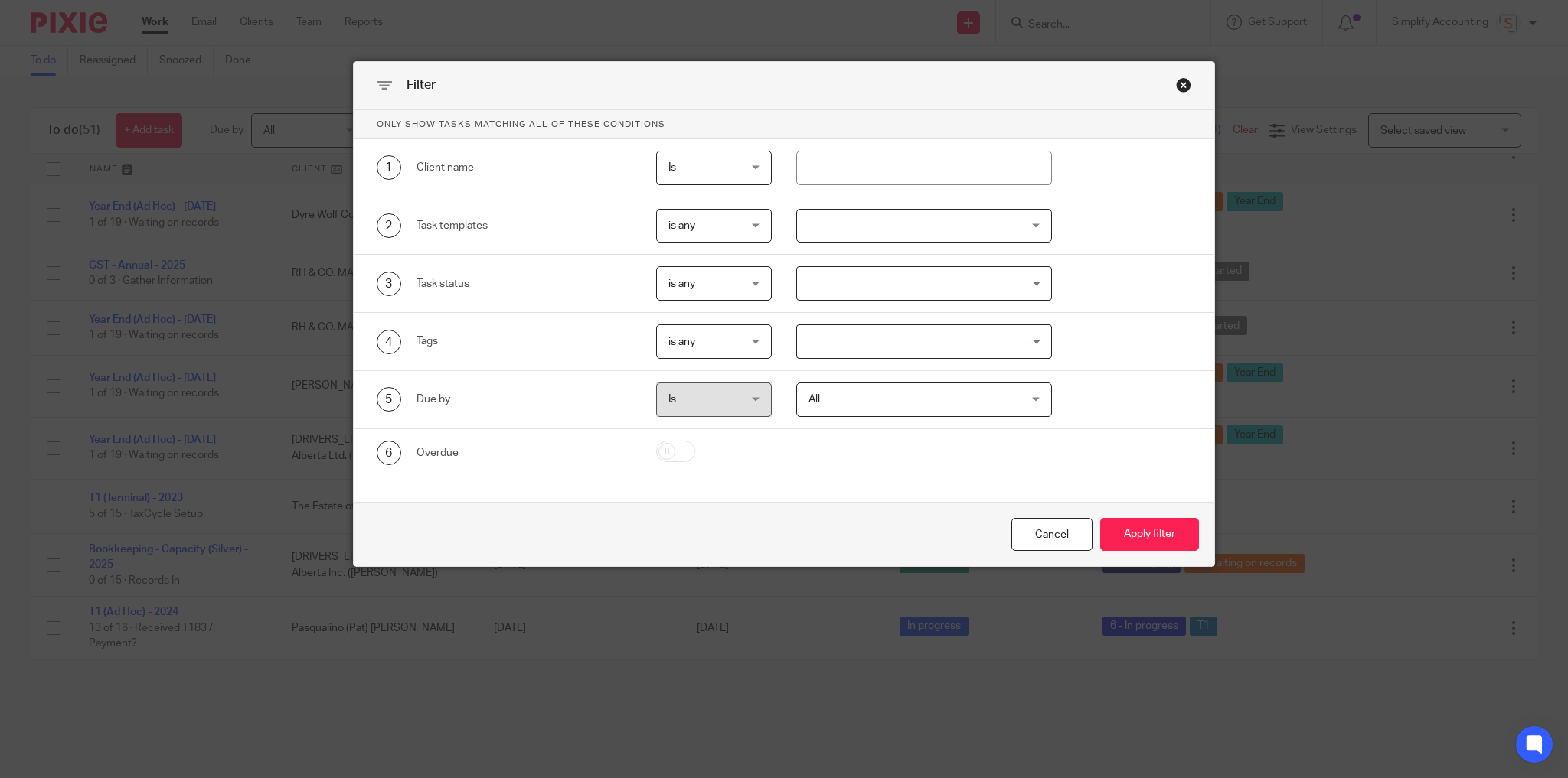
click at [853, 328] on input "Search for option" at bounding box center [920, 341] width 245 height 27
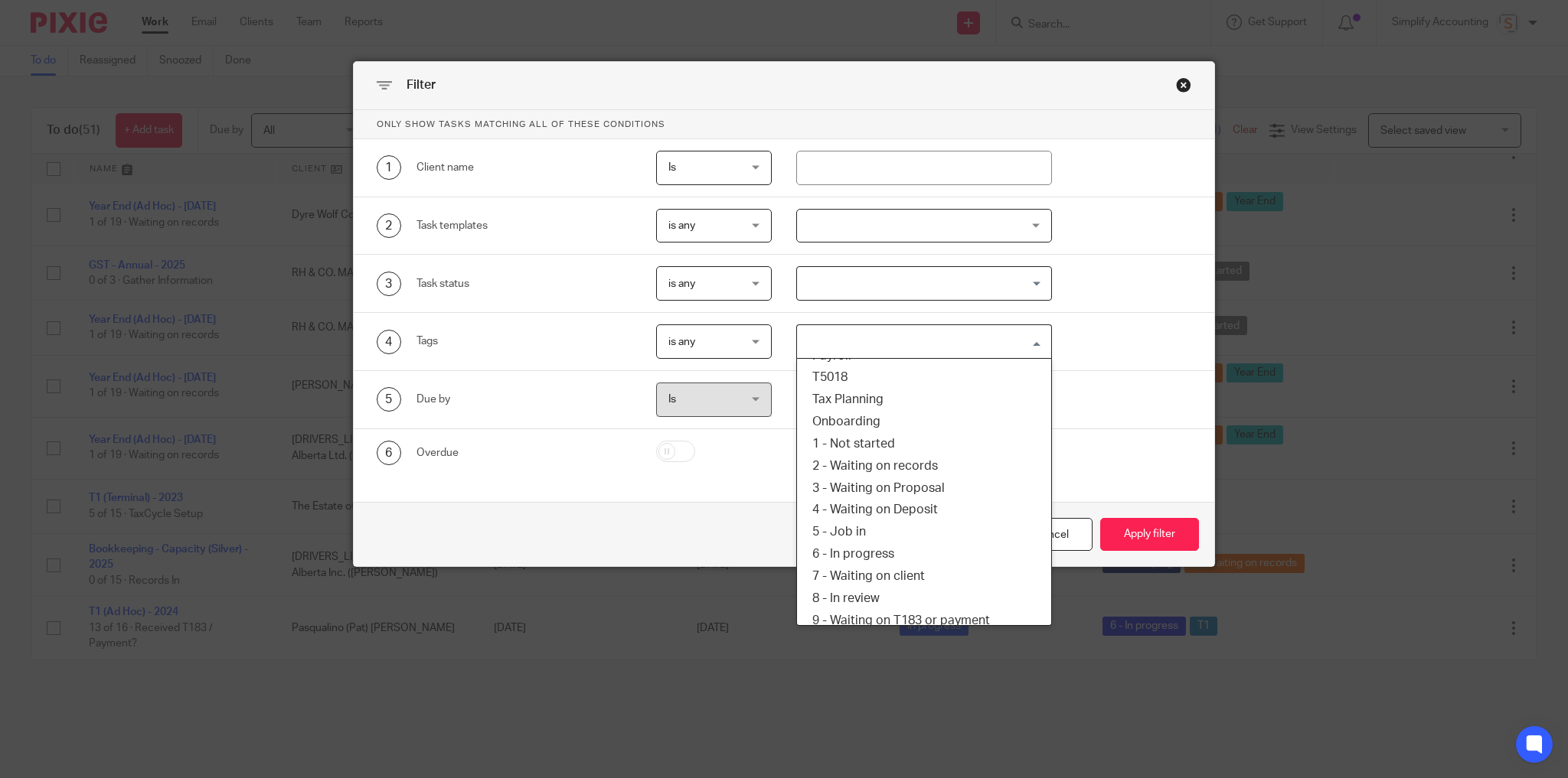
scroll to position [244, 0]
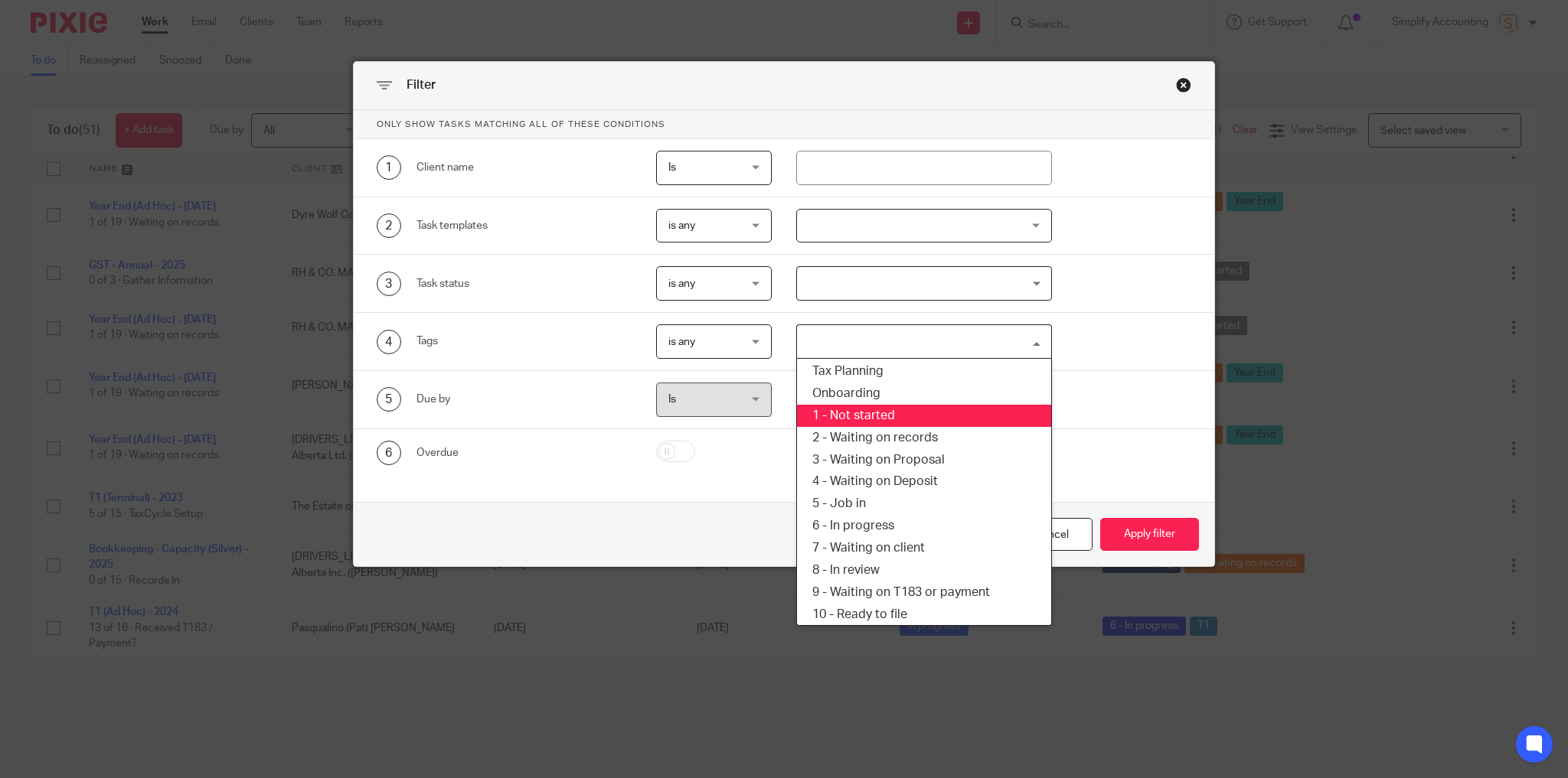
click at [867, 411] on li "1 - Not started" at bounding box center [924, 416] width 254 height 22
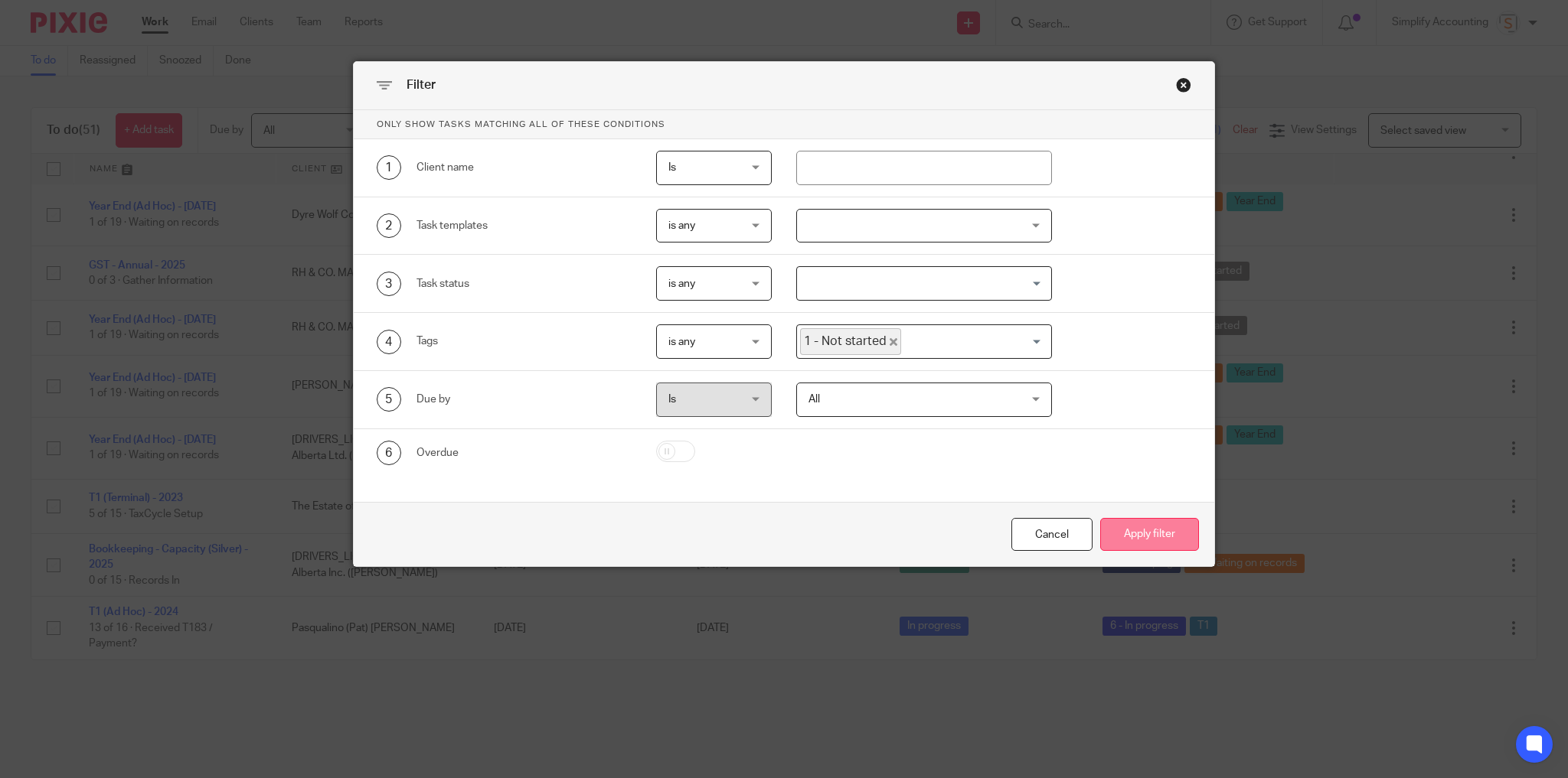
click at [1162, 529] on button "Apply filter" at bounding box center [1149, 535] width 99 height 33
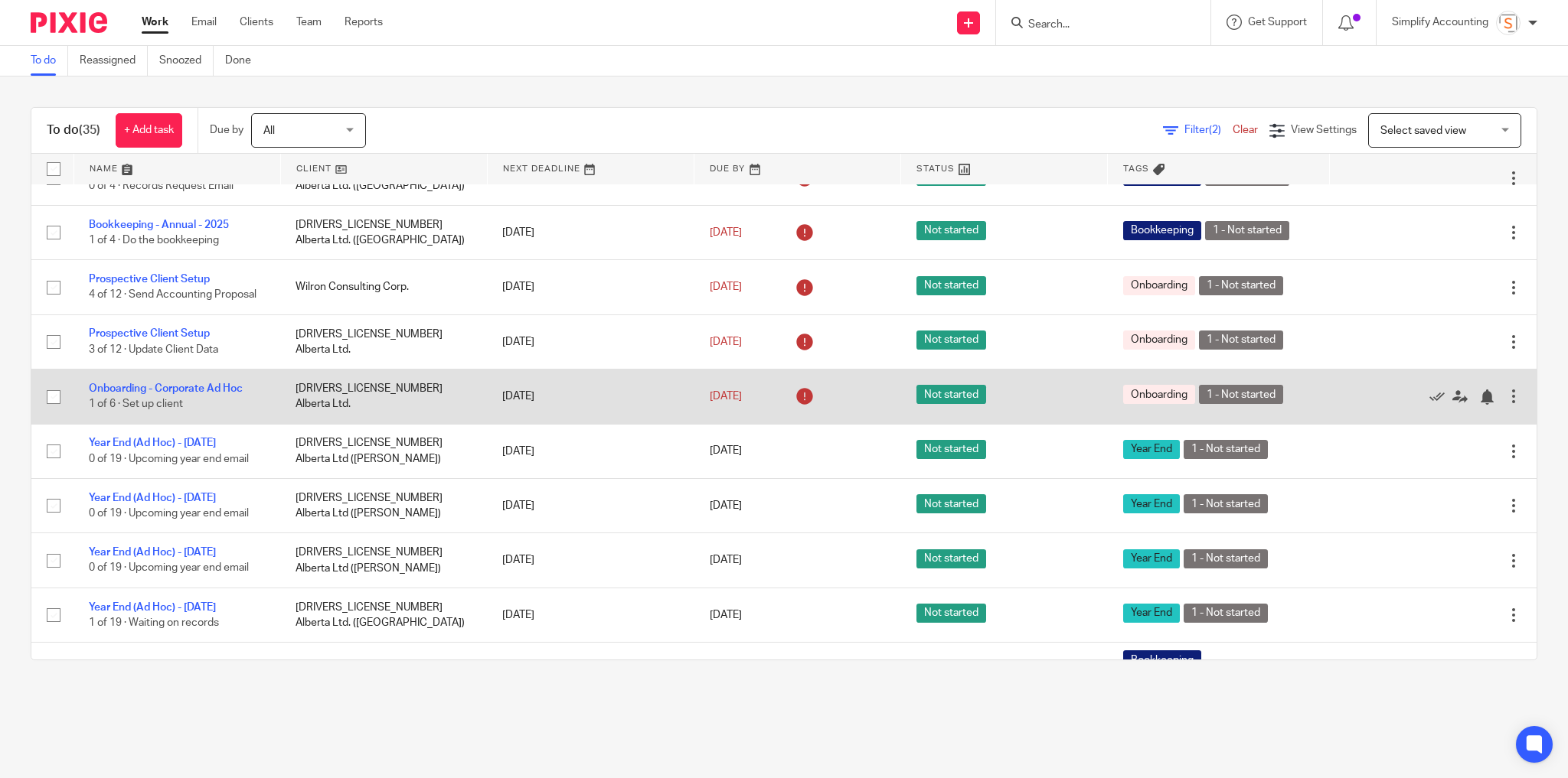
scroll to position [919, 0]
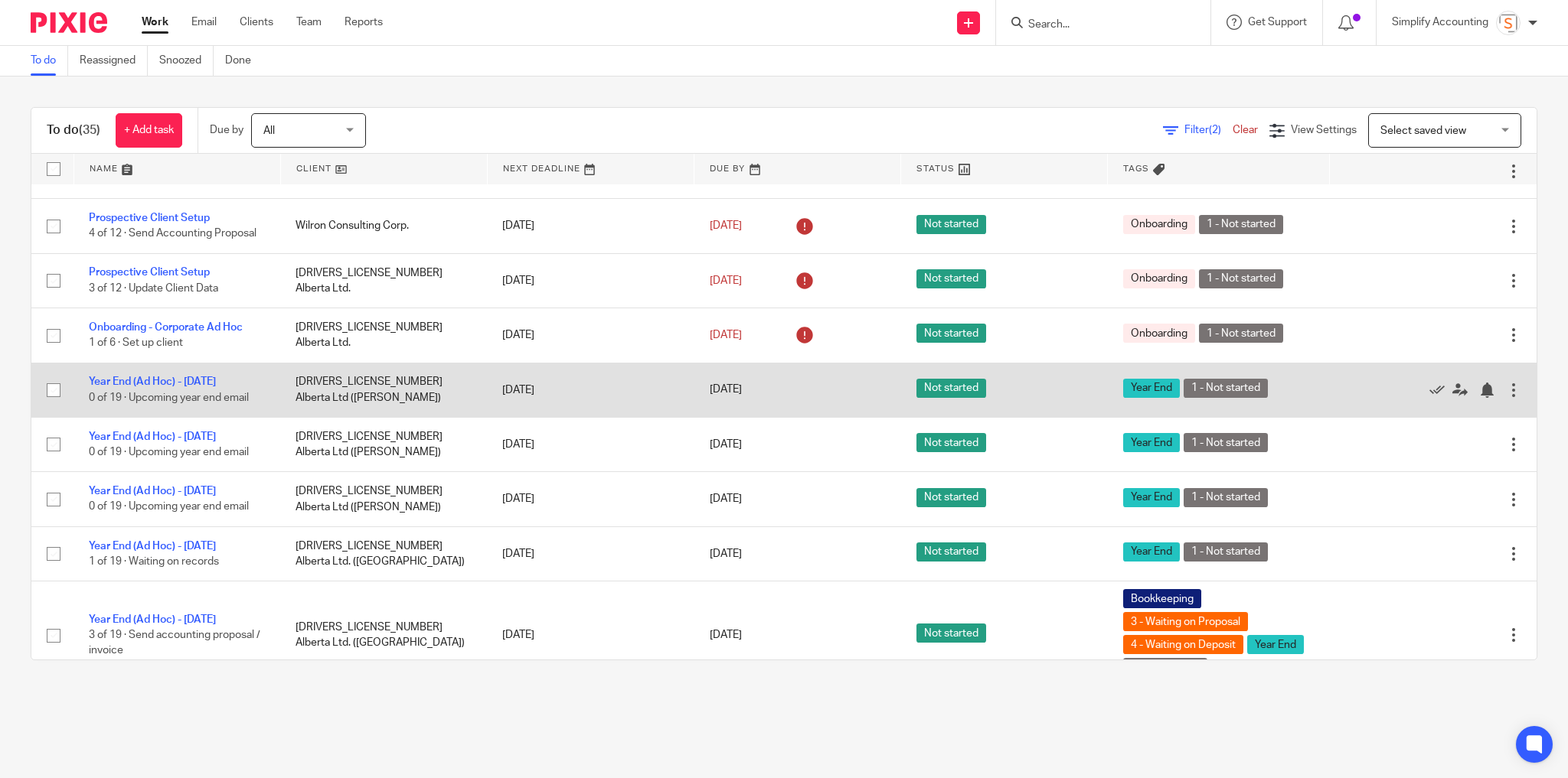
click at [53, 405] on input "checkbox" at bounding box center [53, 390] width 29 height 29
checkbox input "true"
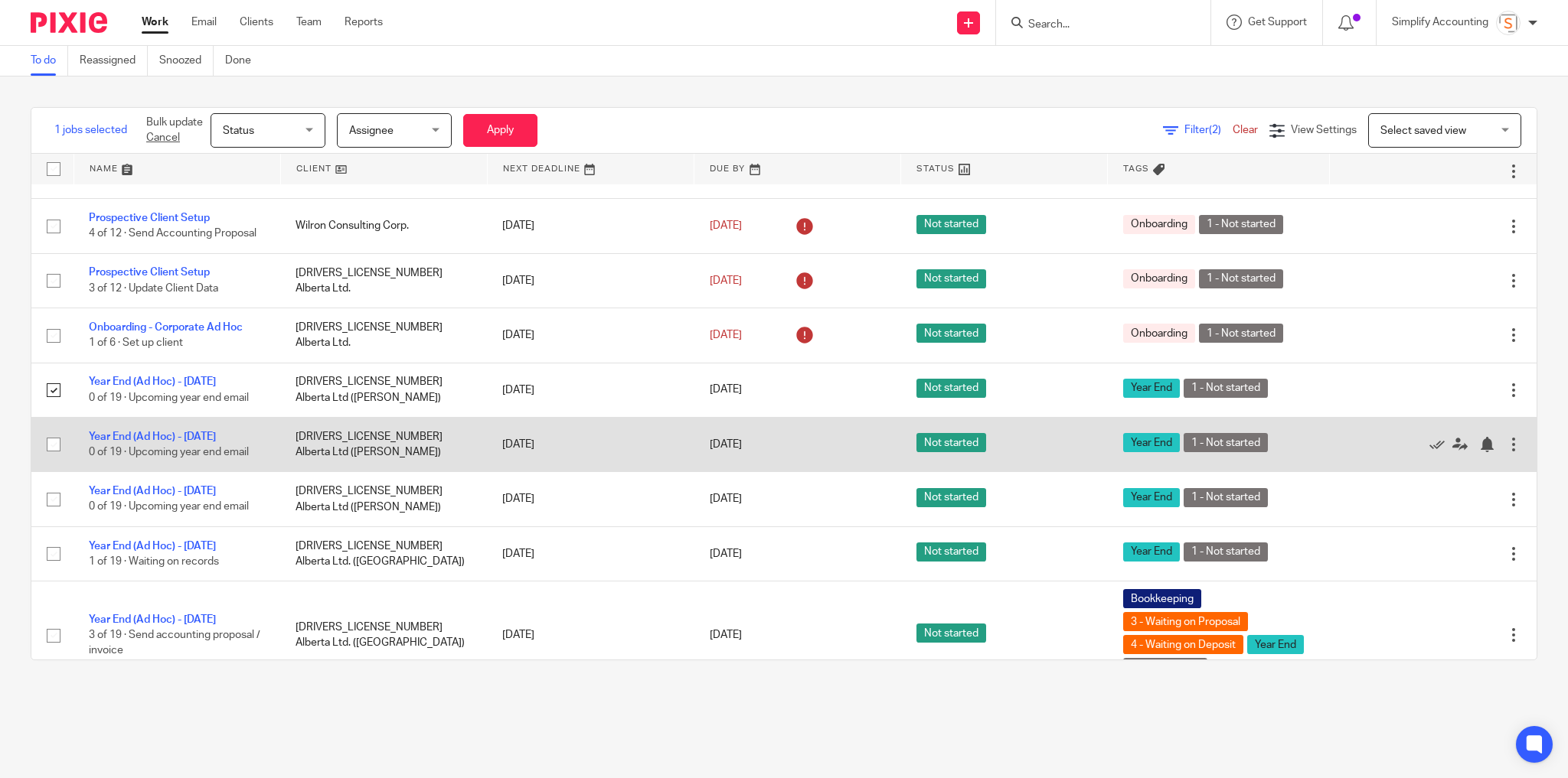
click at [50, 459] on input "checkbox" at bounding box center [53, 444] width 29 height 29
checkbox input "true"
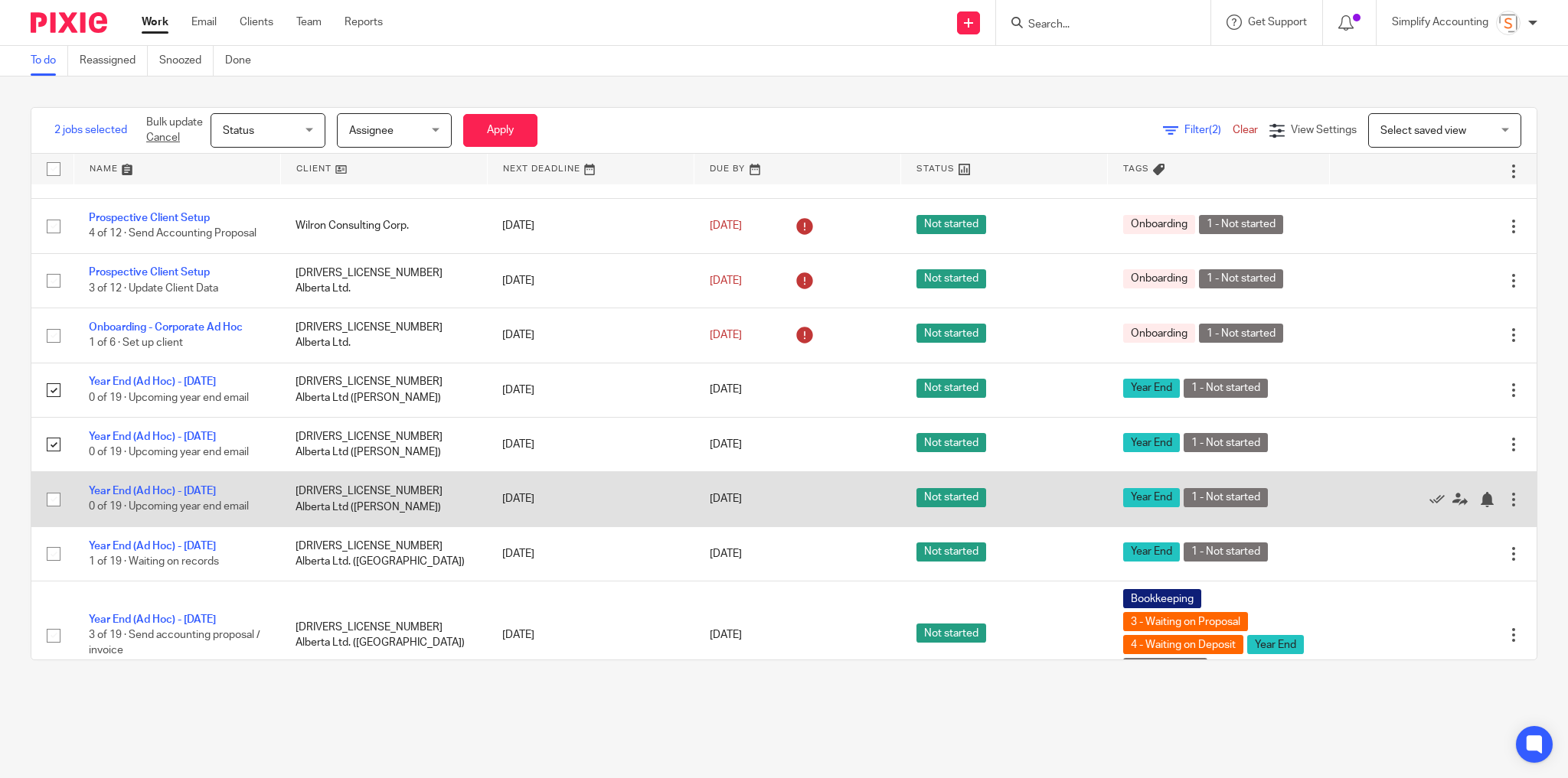
click at [48, 515] on input "checkbox" at bounding box center [53, 499] width 29 height 29
checkbox input "true"
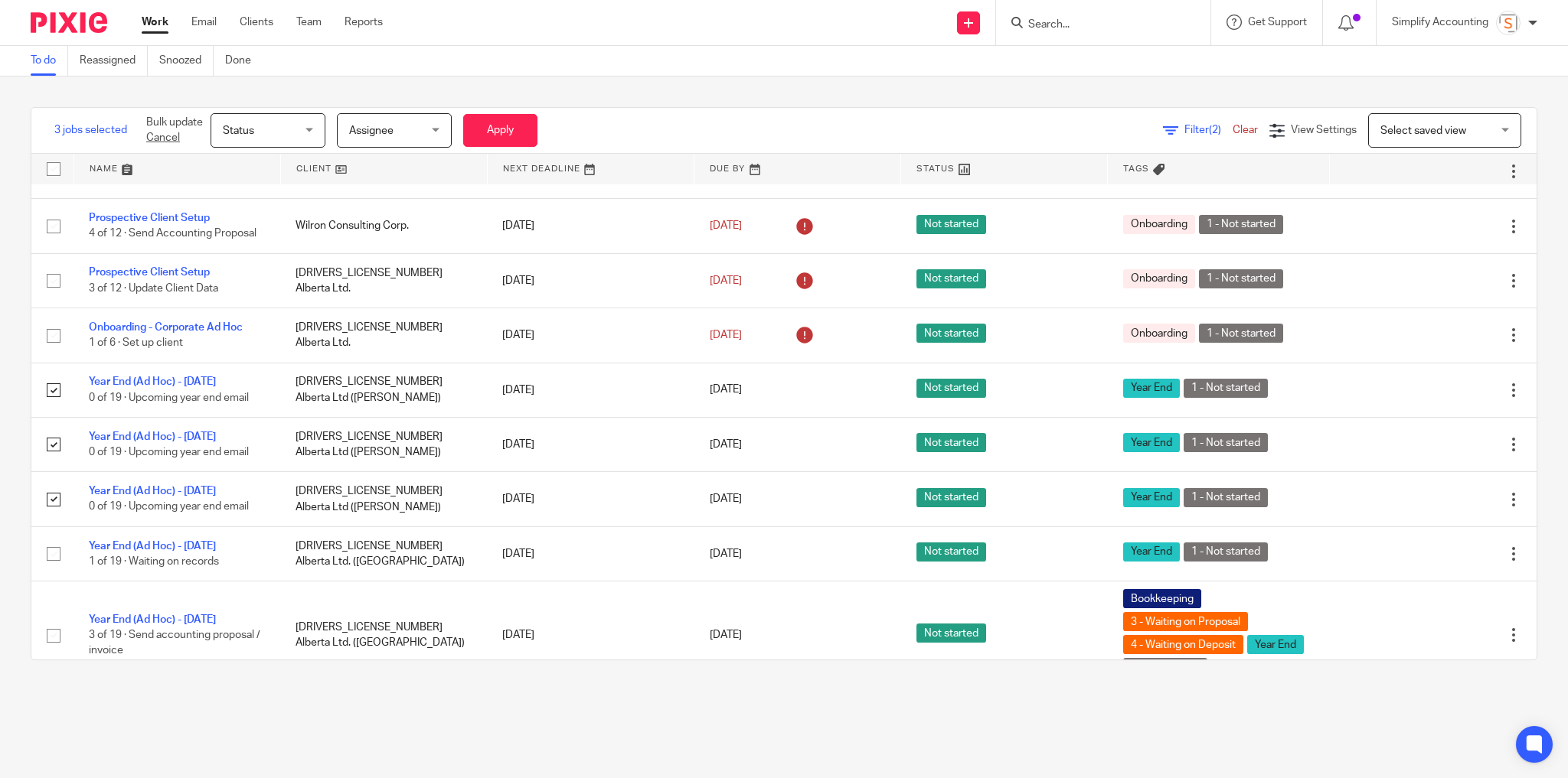
click at [316, 132] on div "Status Status" at bounding box center [267, 130] width 115 height 34
click at [431, 132] on div "Assignee Assignee" at bounding box center [394, 130] width 115 height 34
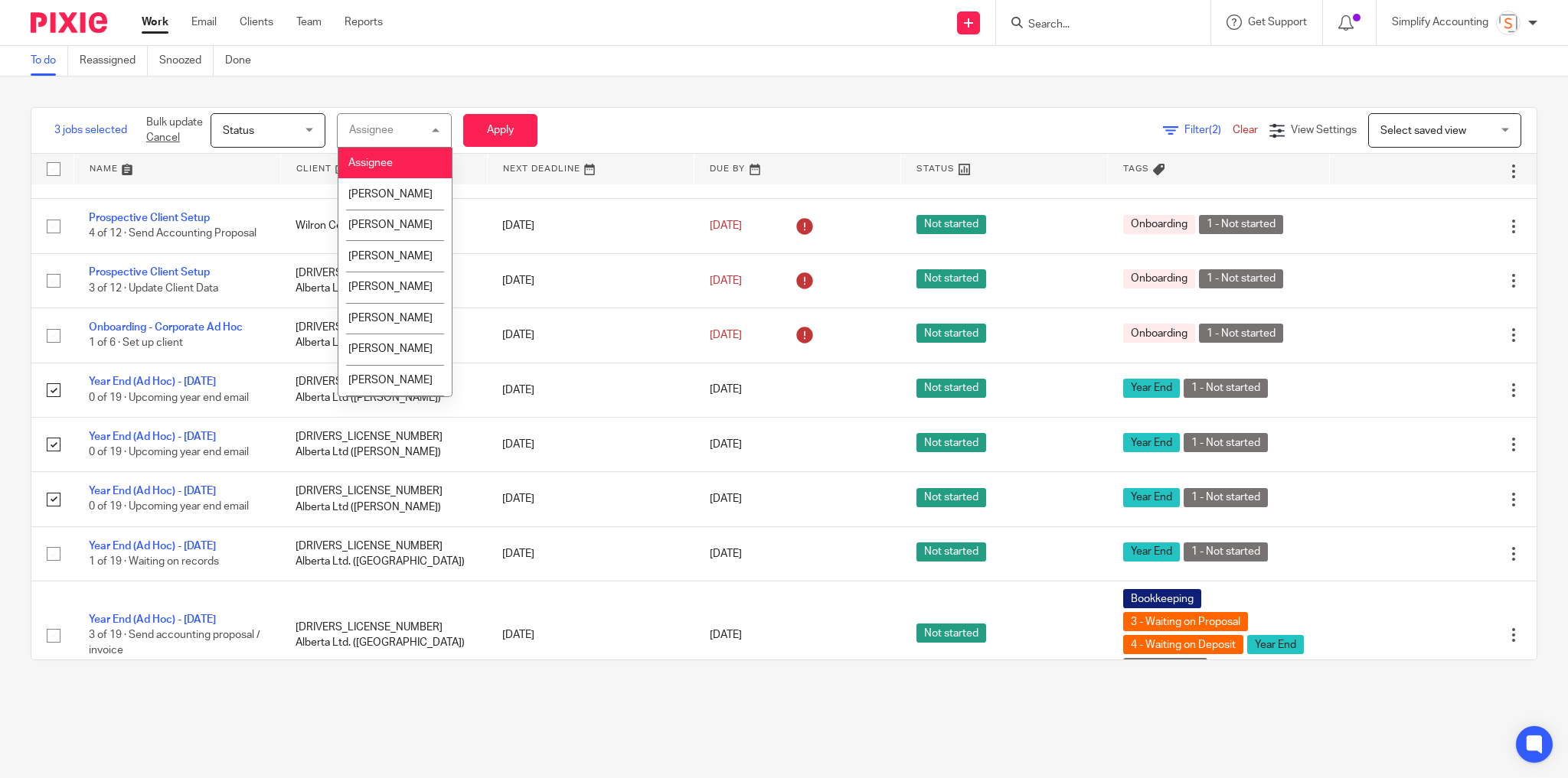
click at [431, 132] on div "Assignee Assignee" at bounding box center [394, 130] width 115 height 34
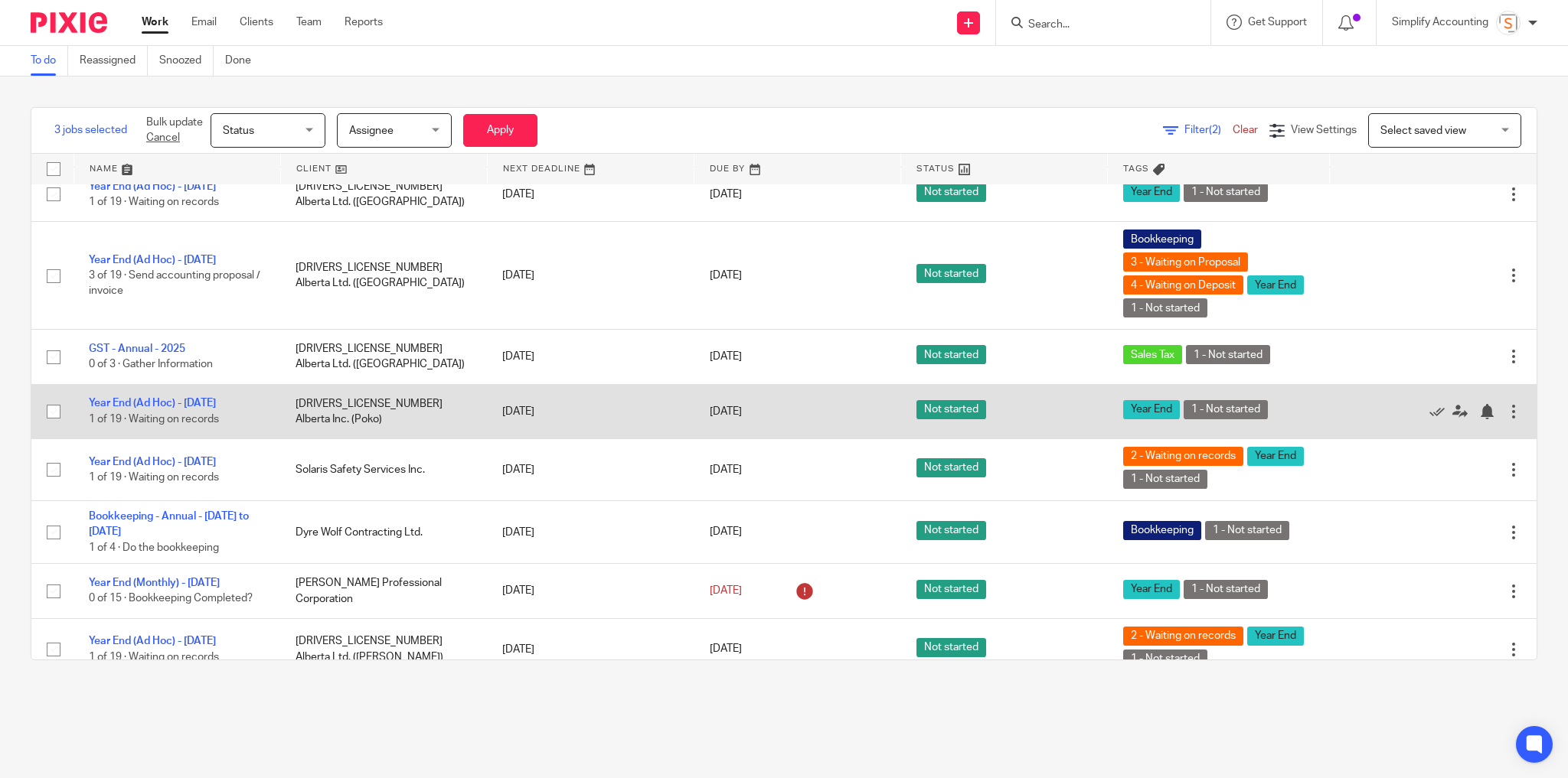
scroll to position [1163, 0]
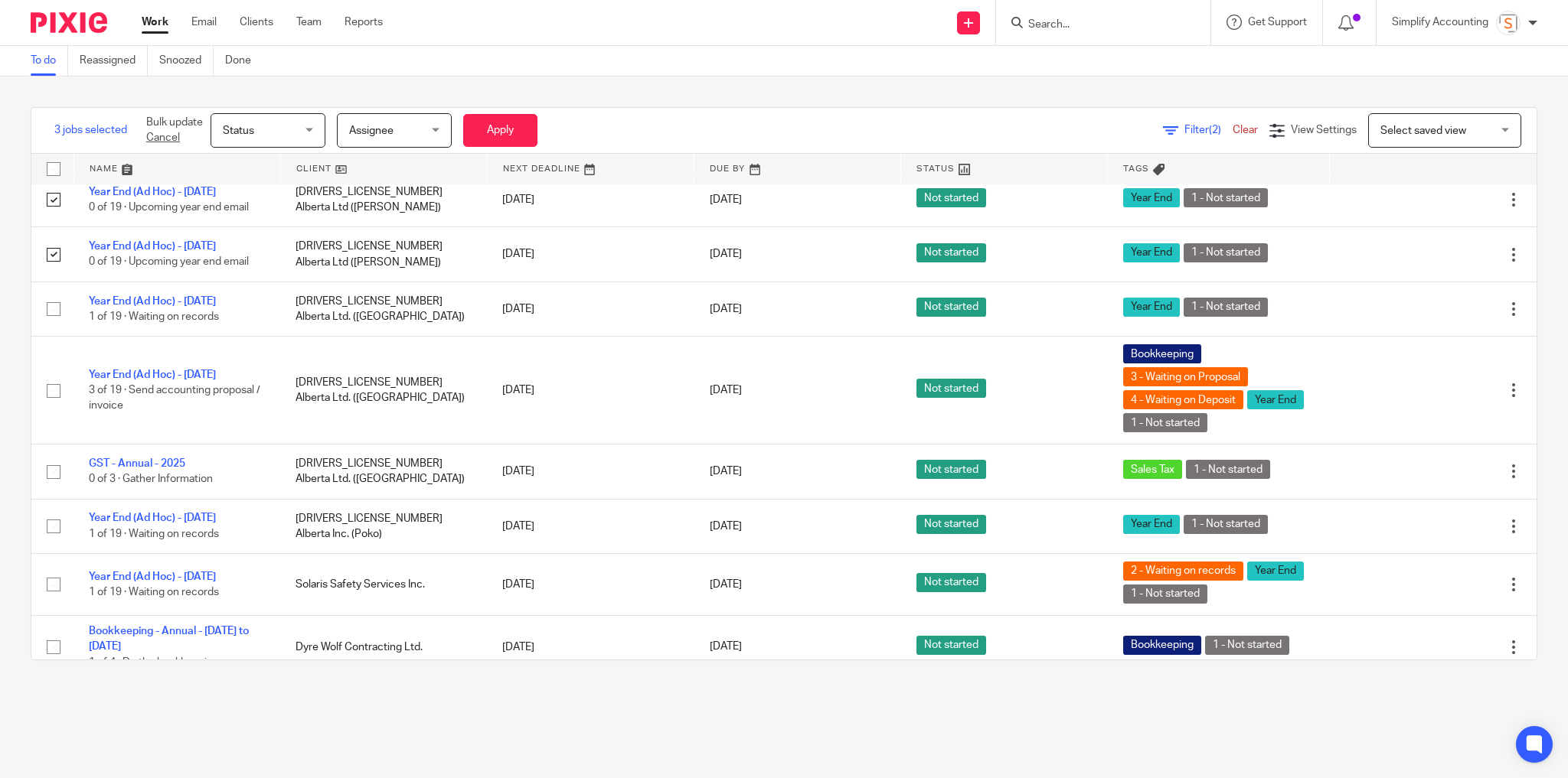
click at [1043, 28] on input "Search" at bounding box center [1095, 25] width 138 height 13
type input "BANDIT"
click at [1107, 67] on link at bounding box center [1177, 72] width 307 height 48
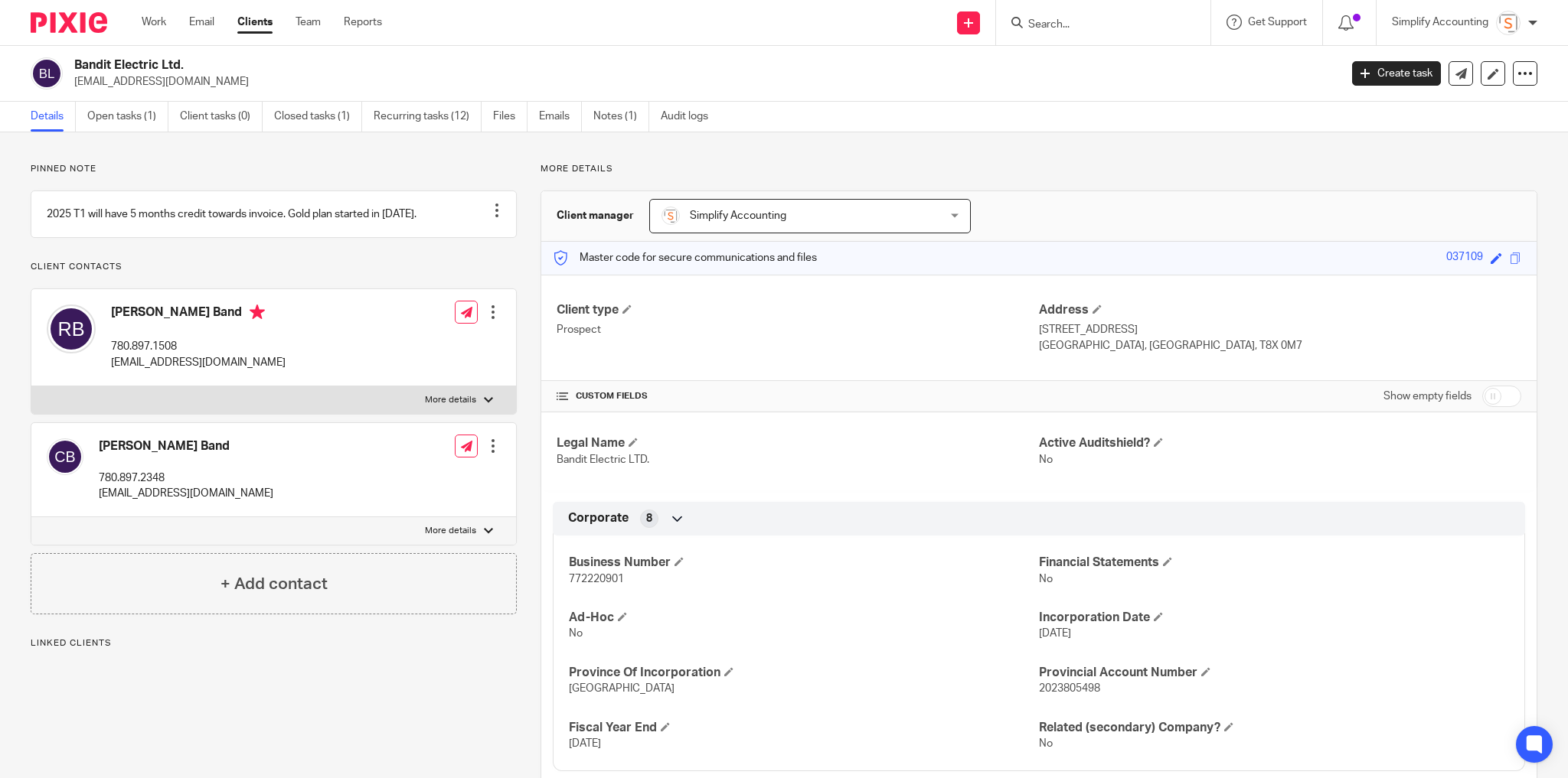
click at [440, 406] on p "More details" at bounding box center [451, 399] width 51 height 12
click at [31, 386] on input "More details" at bounding box center [30, 386] width 1 height 1
checkbox input "true"
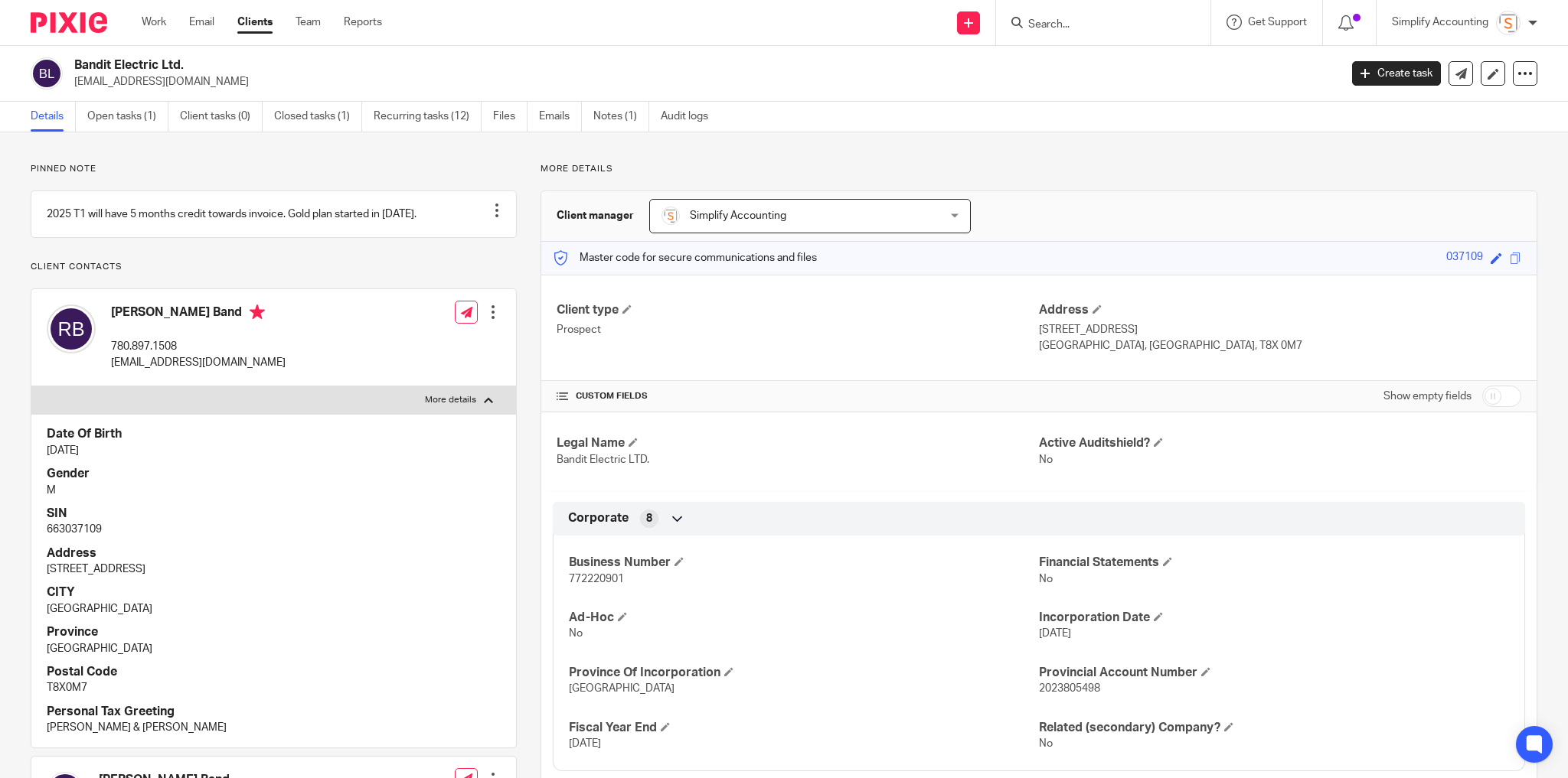
click at [1047, 25] on input "Search" at bounding box center [1095, 25] width 138 height 13
type input "250.320.1704"
drag, startPoint x: 1113, startPoint y: 19, endPoint x: 947, endPoint y: 10, distance: 166.2
click at [954, 10] on div "Send new email Create task Add client Request signature 250.320.1704 No results…" at bounding box center [987, 22] width 1163 height 45
type input "925.289"
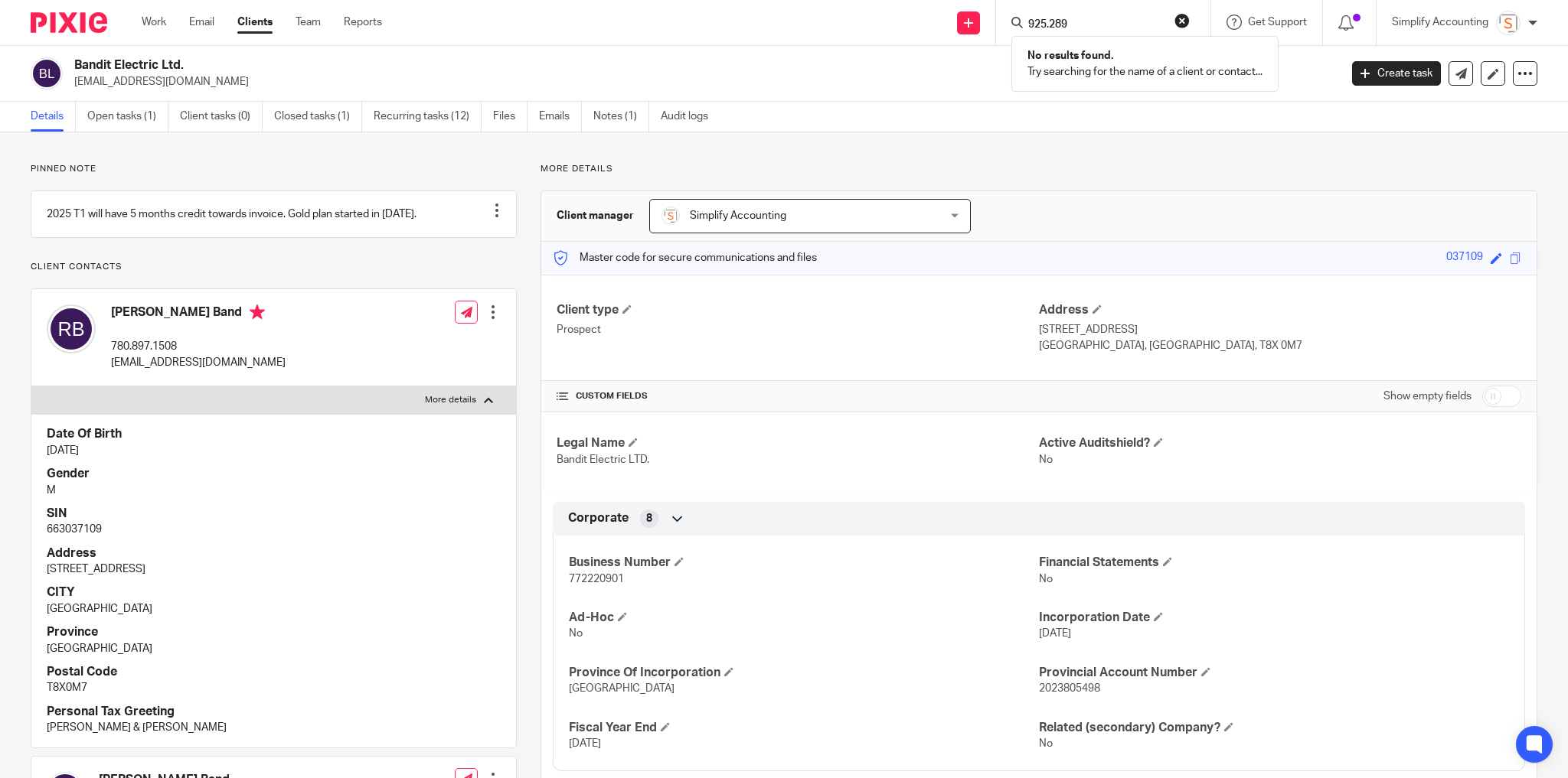
click at [1182, 19] on button "reset" at bounding box center [1182, 21] width 15 height 15
